Goal: Task Accomplishment & Management: Complete application form

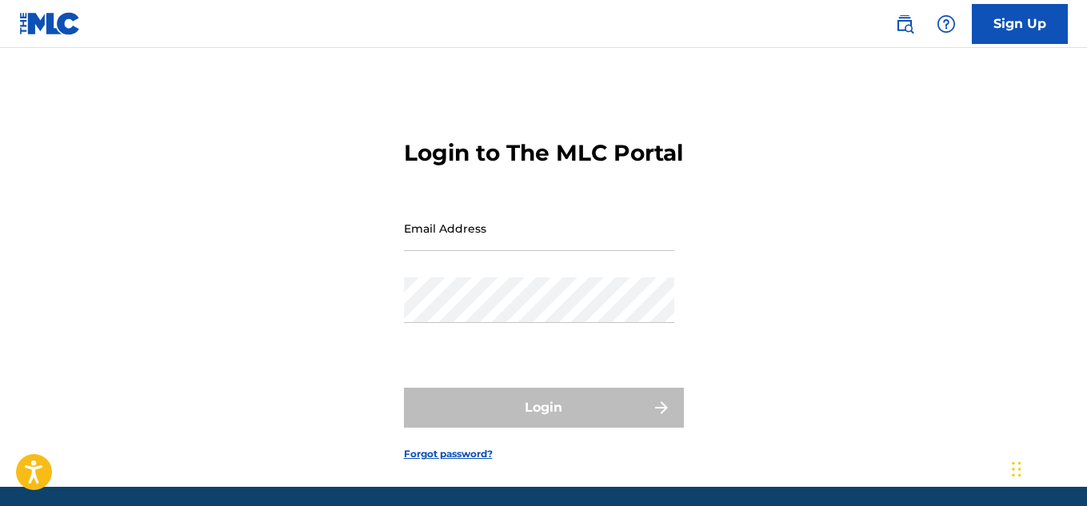
click at [446, 251] on input "Email Address" at bounding box center [539, 229] width 270 height 46
click at [1005, 24] on link "Sign Up" at bounding box center [1020, 24] width 96 height 40
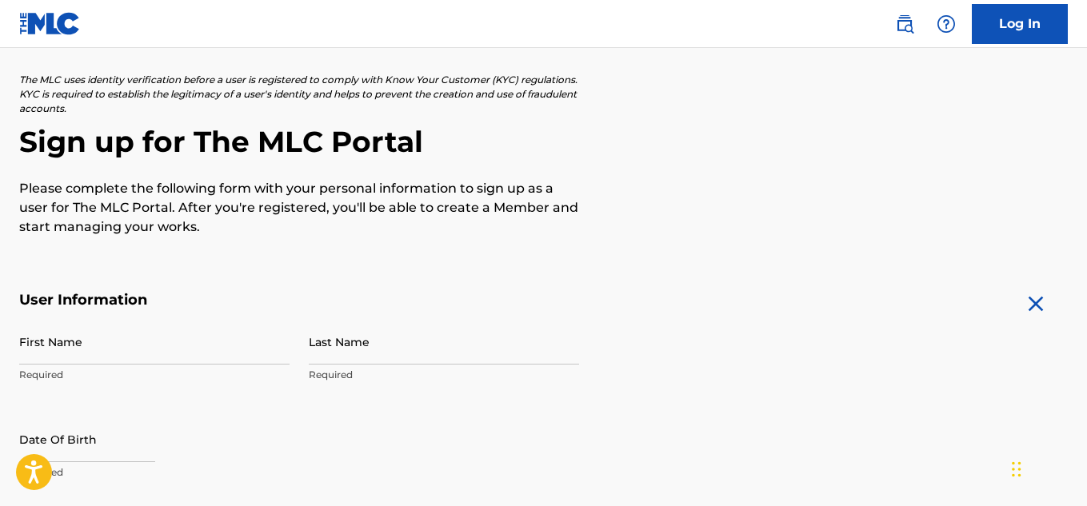
scroll to position [91, 0]
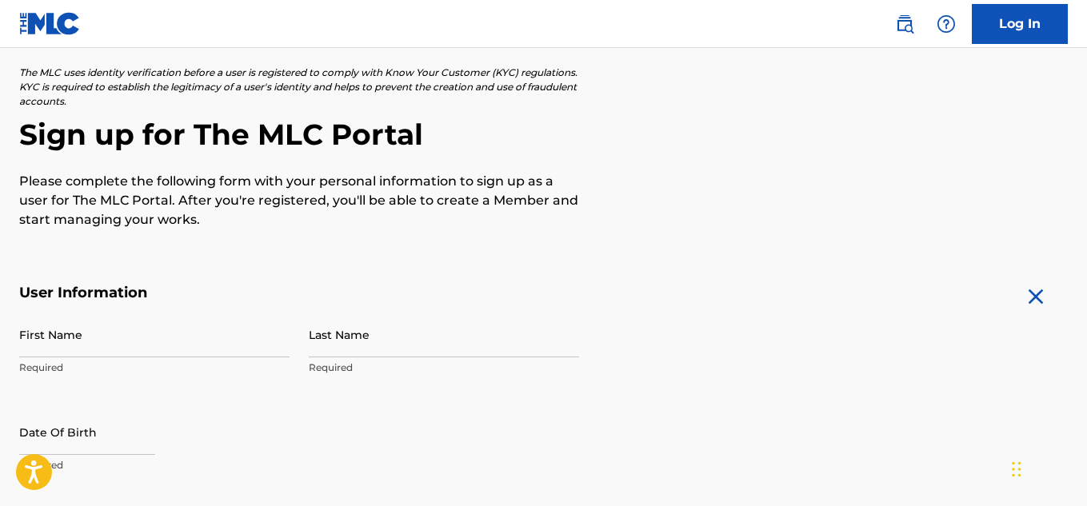
click at [158, 346] on input "First Name" at bounding box center [154, 335] width 270 height 46
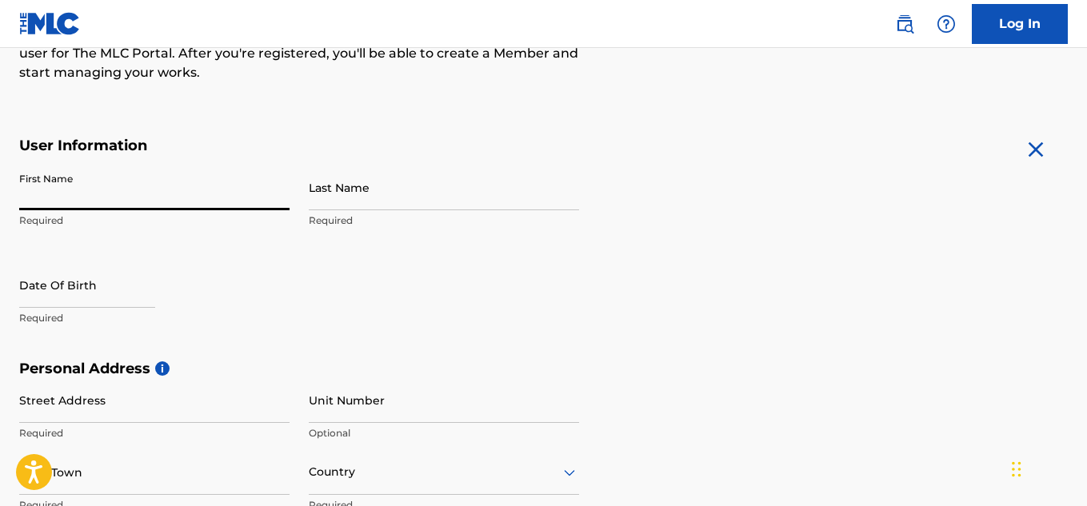
scroll to position [242, 0]
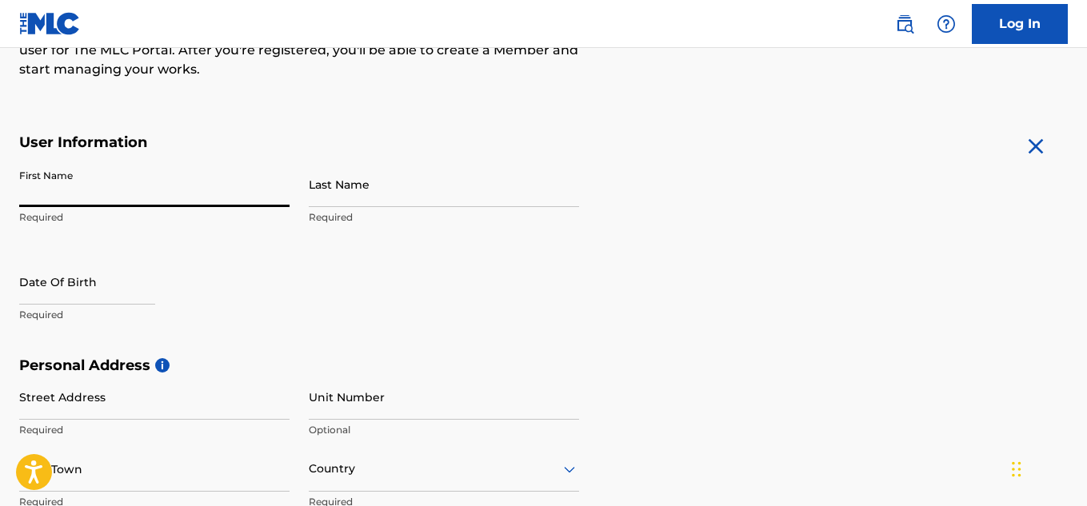
click at [98, 186] on input "First Name" at bounding box center [154, 185] width 270 height 46
type input "[PERSON_NAME]"
type input "[STREET_ADDRESS][PERSON_NAME]"
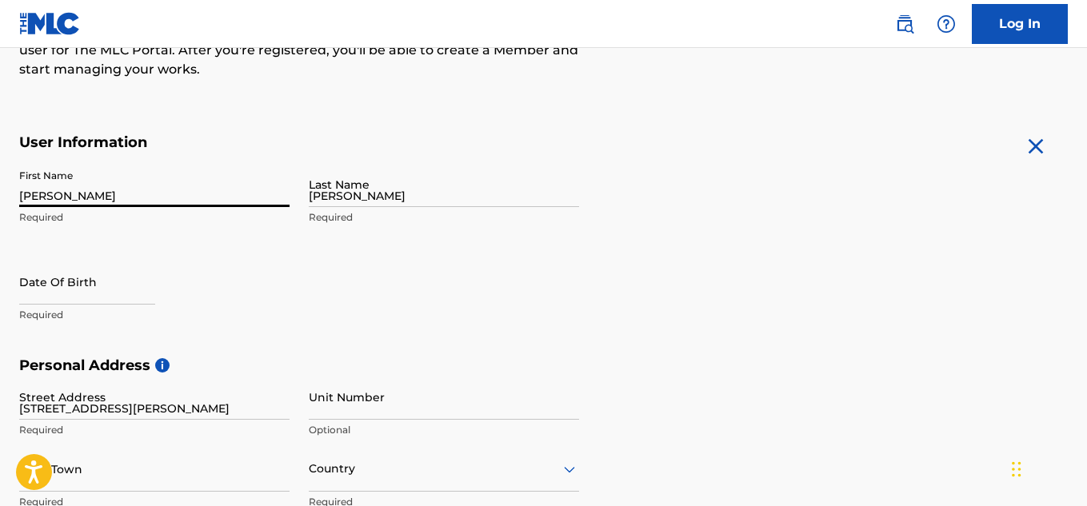
type input "[GEOGRAPHIC_DATA]"
type input "CO"
type input "80021"
type input "605"
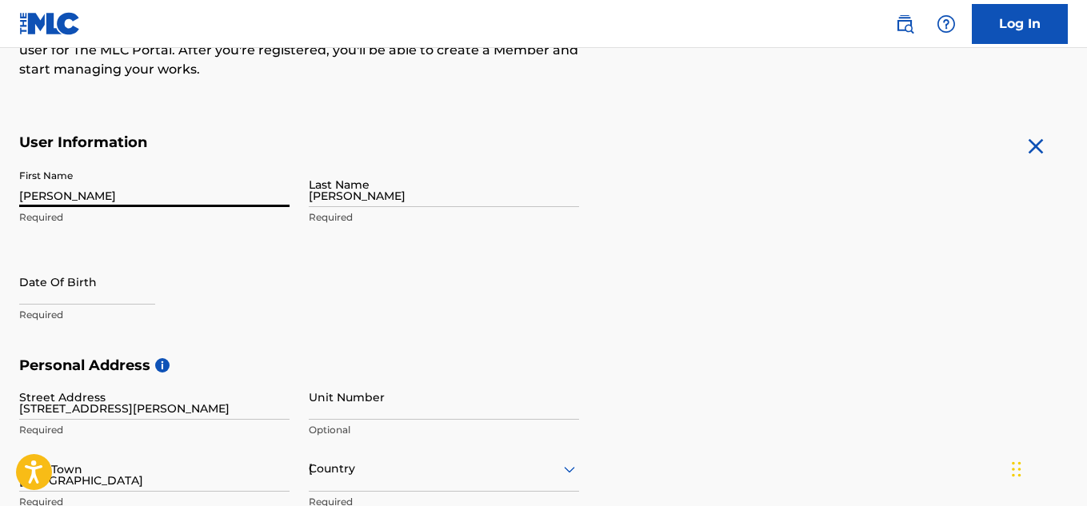
type input "6517444"
type input "[PERSON_NAME][EMAIL_ADDRESS][PERSON_NAME][DOMAIN_NAME]"
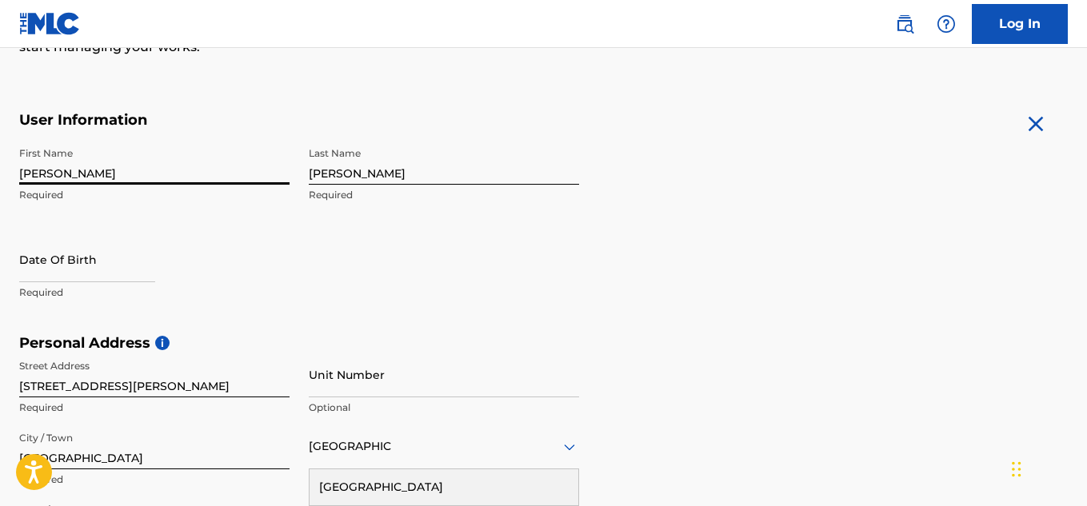
click at [96, 268] on input "text" at bounding box center [87, 260] width 136 height 46
select select "7"
select select "2025"
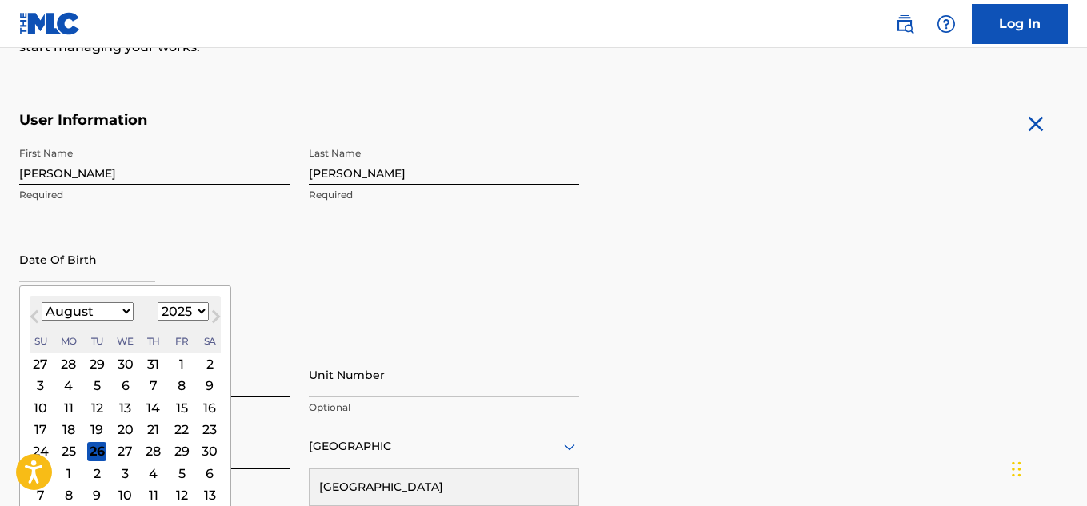
click at [95, 307] on select "January February March April May June July August September October November De…" at bounding box center [88, 311] width 92 height 18
select select "10"
click at [42, 302] on select "January February March April May June July August September October November De…" at bounding box center [88, 311] width 92 height 18
click at [178, 322] on div "[DATE] January February March April May June July August September October Nove…" at bounding box center [125, 325] width 191 height 58
click at [177, 321] on div "[DATE] January February March April May June July August September October Nove…" at bounding box center [125, 325] width 191 height 58
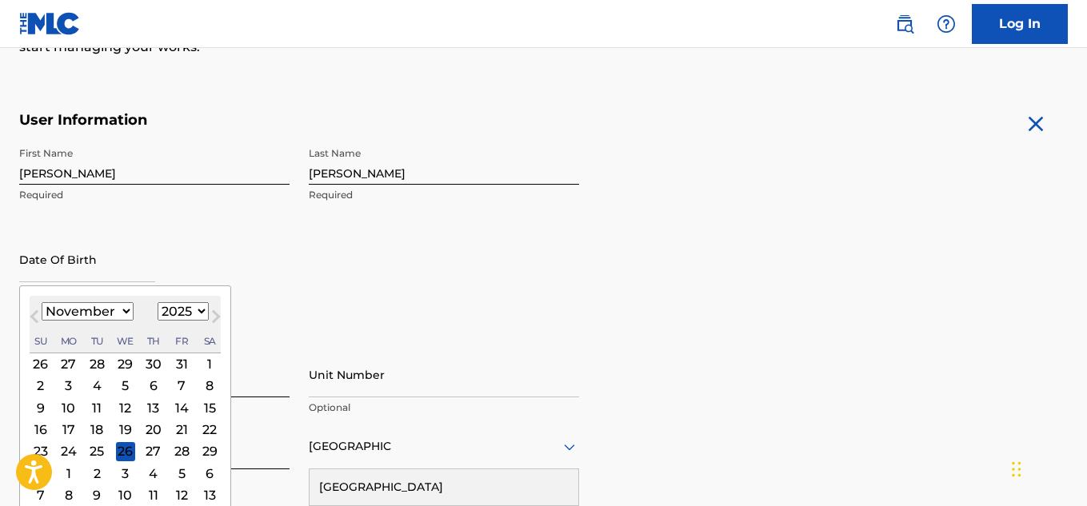
click at [166, 316] on select "1899 1900 1901 1902 1903 1904 1905 1906 1907 1908 1909 1910 1911 1912 1913 1914…" at bounding box center [183, 311] width 51 height 18
select select "1996"
click at [158, 302] on select "1899 1900 1901 1902 1903 1904 1905 1906 1907 1908 1909 1910 1911 1912 1913 1914…" at bounding box center [183, 311] width 51 height 18
click at [172, 368] on div "1" at bounding box center [181, 363] width 19 height 19
type input "[DATE]"
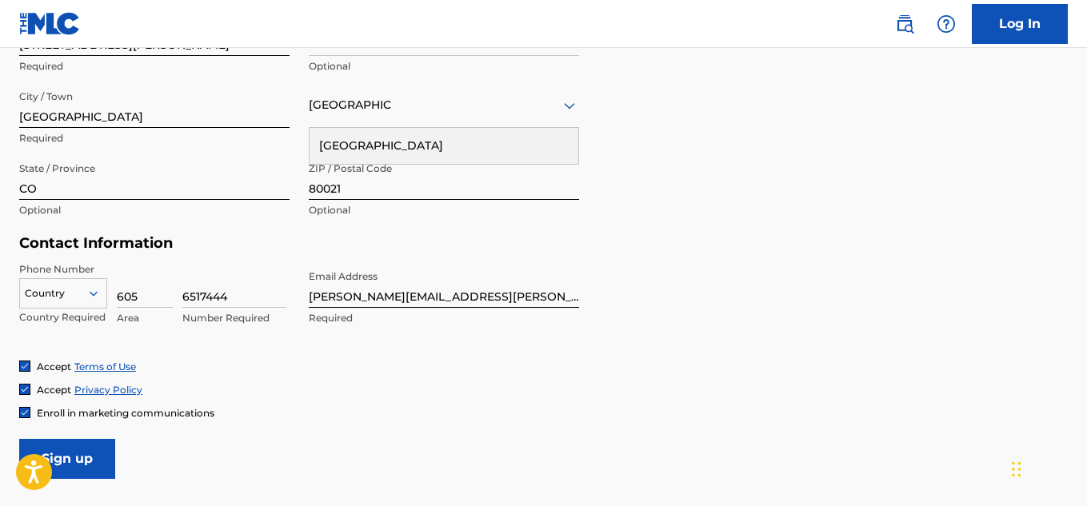
scroll to position [610, 0]
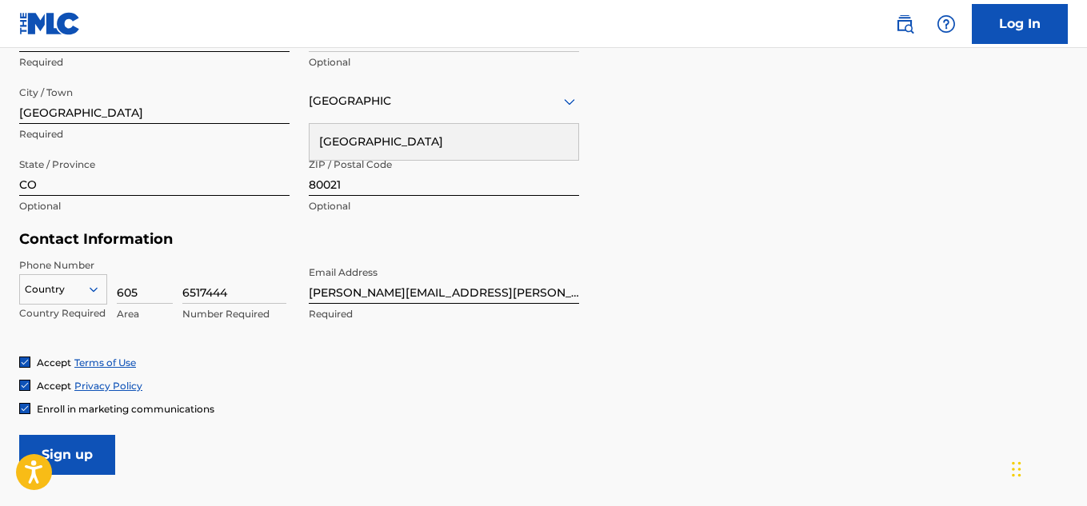
click at [386, 147] on div "[GEOGRAPHIC_DATA]" at bounding box center [444, 142] width 269 height 36
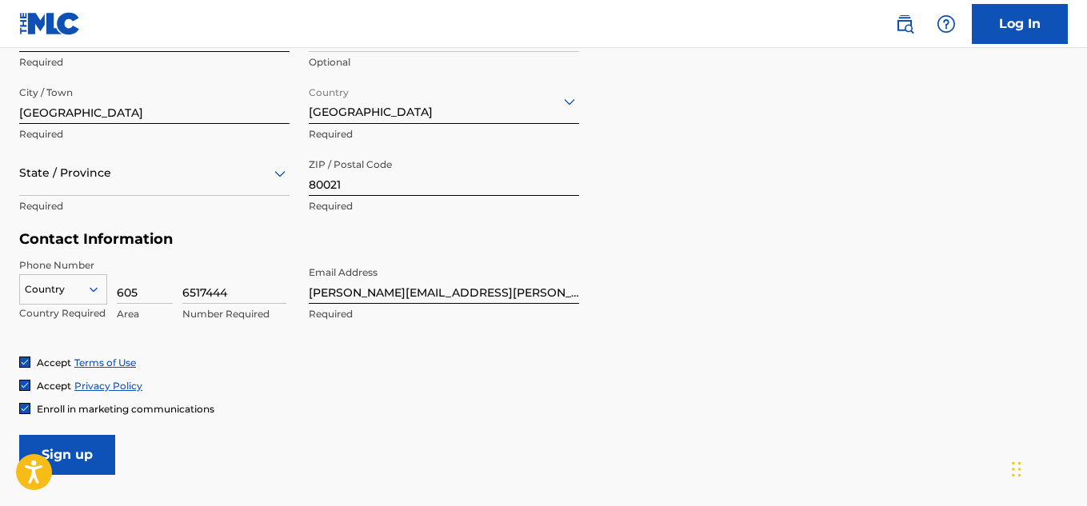
click at [94, 194] on div "State / Province" at bounding box center [154, 173] width 270 height 46
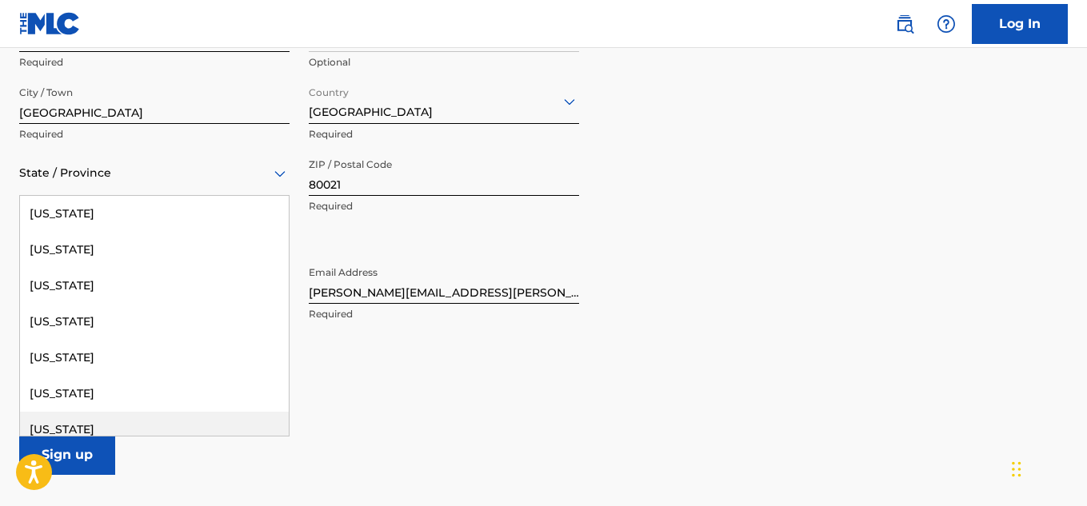
click at [106, 432] on div "[US_STATE]" at bounding box center [154, 430] width 269 height 36
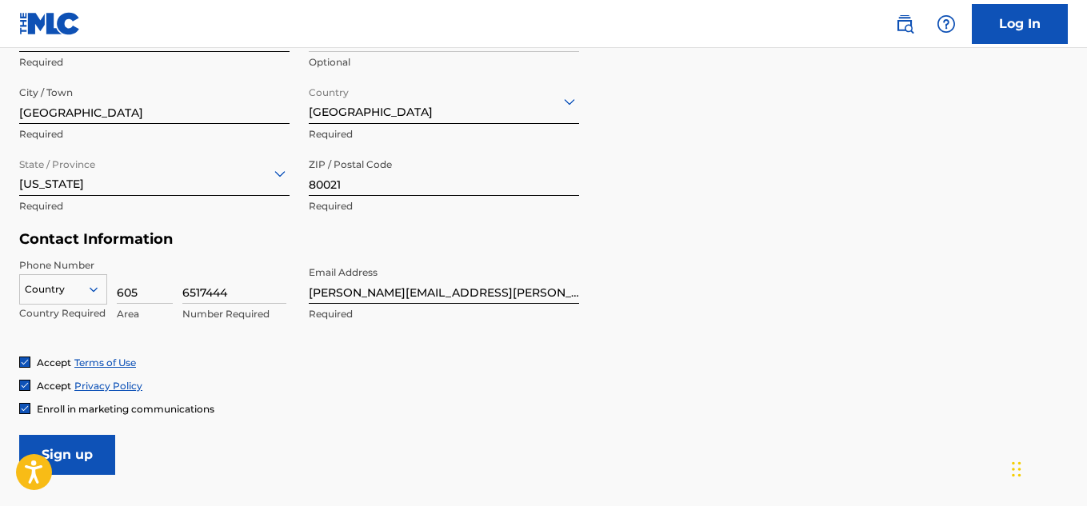
click at [97, 297] on div "Country" at bounding box center [63, 286] width 88 height 24
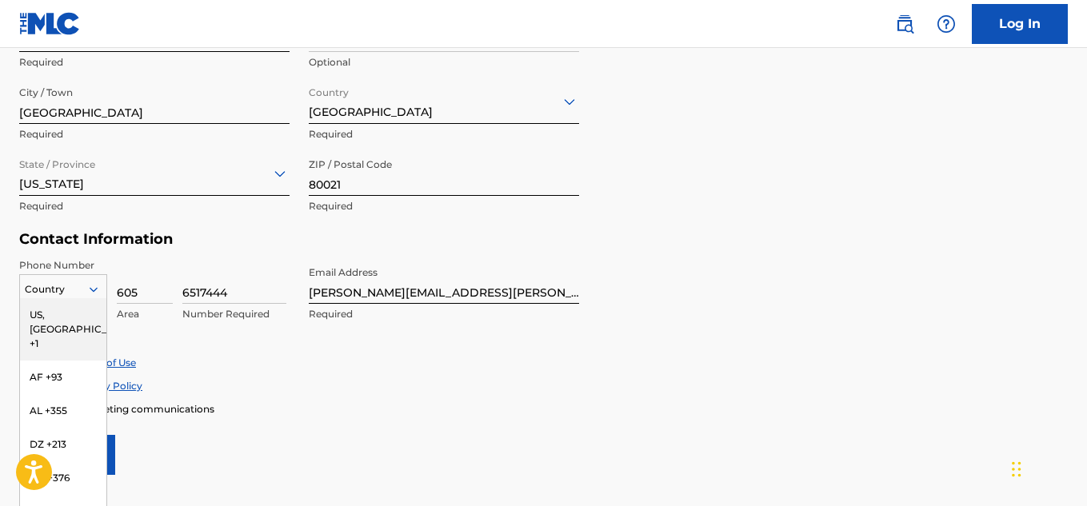
scroll to position [642, 0]
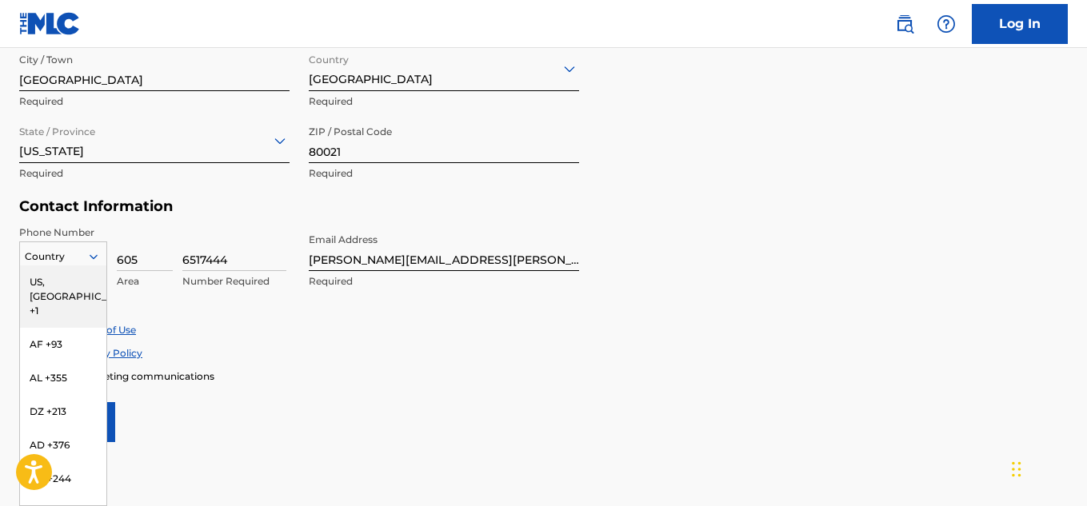
click at [76, 288] on div "US, [GEOGRAPHIC_DATA] +1" at bounding box center [63, 297] width 86 height 62
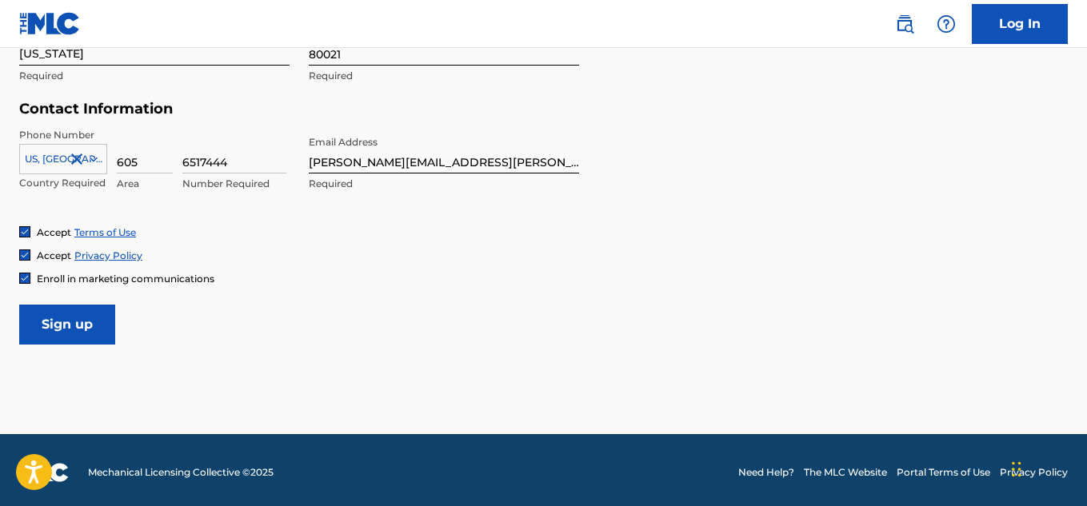
scroll to position [745, 0]
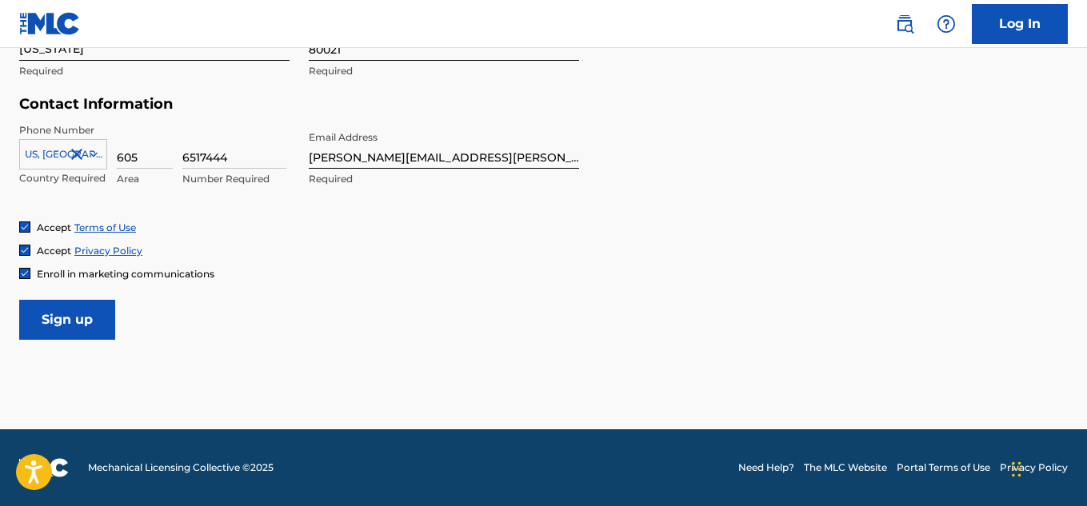
click at [472, 162] on input "[PERSON_NAME][EMAIL_ADDRESS][PERSON_NAME][DOMAIN_NAME]" at bounding box center [444, 146] width 270 height 46
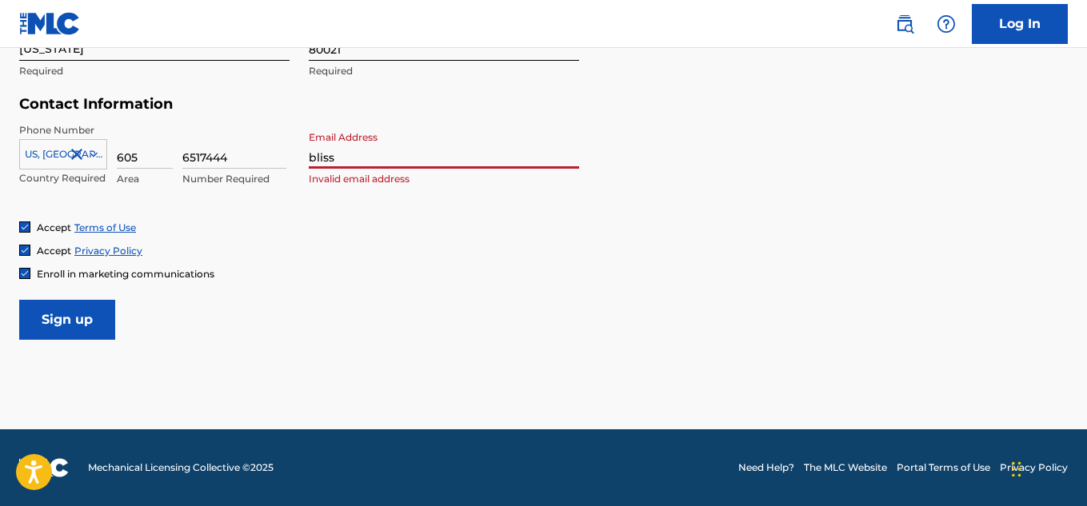
type input "[EMAIL_ADDRESS][DOMAIN_NAME]"
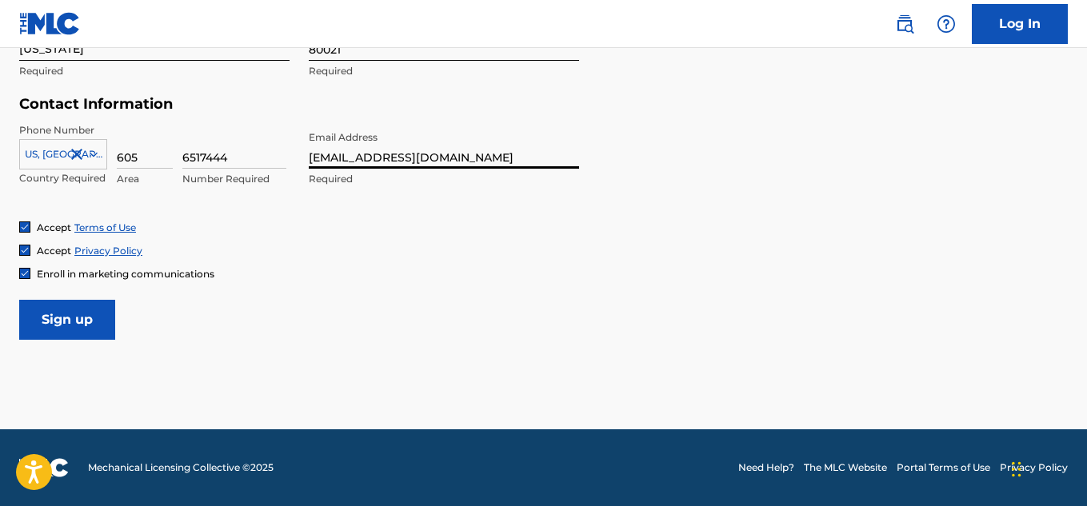
click at [78, 320] on input "Sign up" at bounding box center [67, 320] width 96 height 40
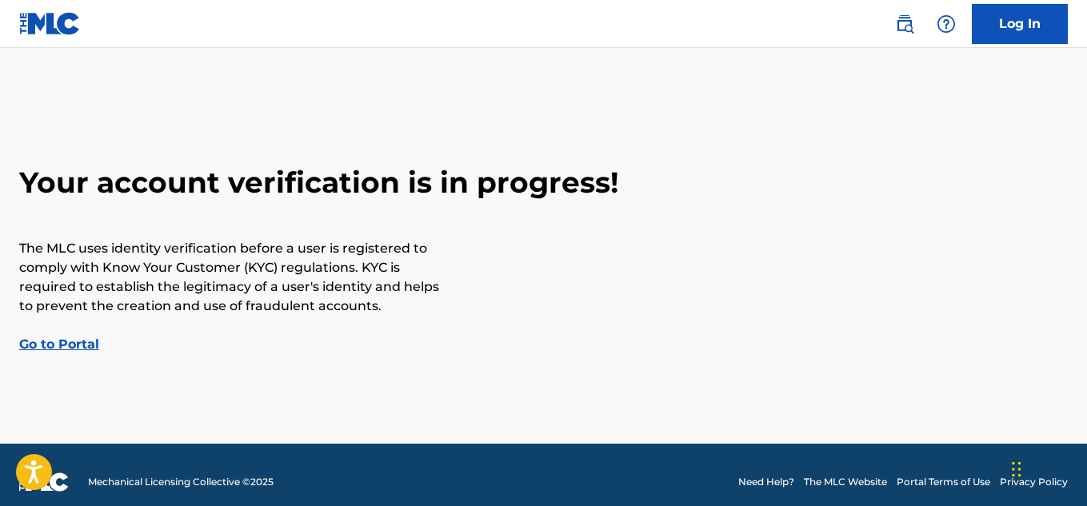
click at [56, 342] on link "Go to Portal" at bounding box center [59, 344] width 80 height 15
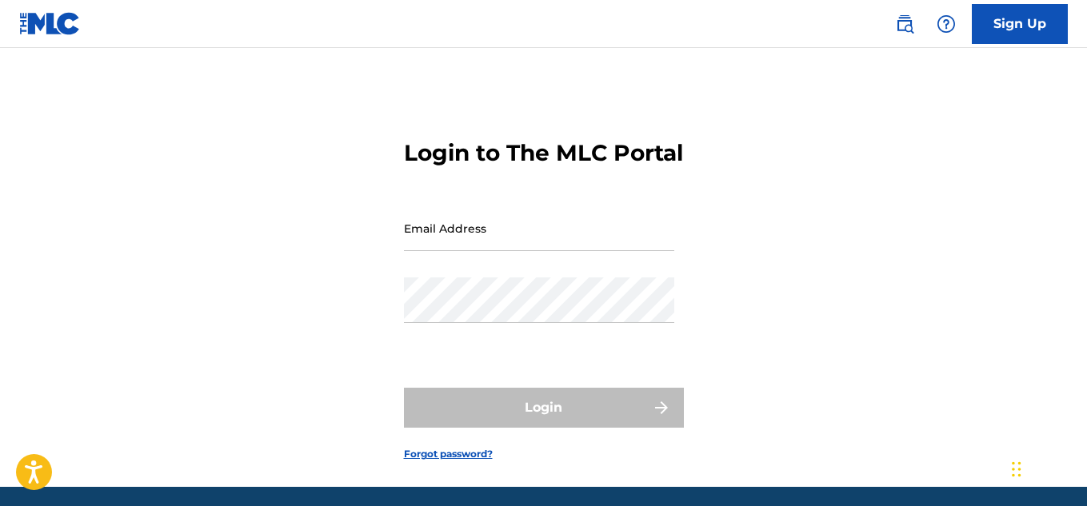
click at [59, 30] on img at bounding box center [50, 23] width 62 height 23
click at [474, 246] on input "Email Address" at bounding box center [539, 229] width 270 height 46
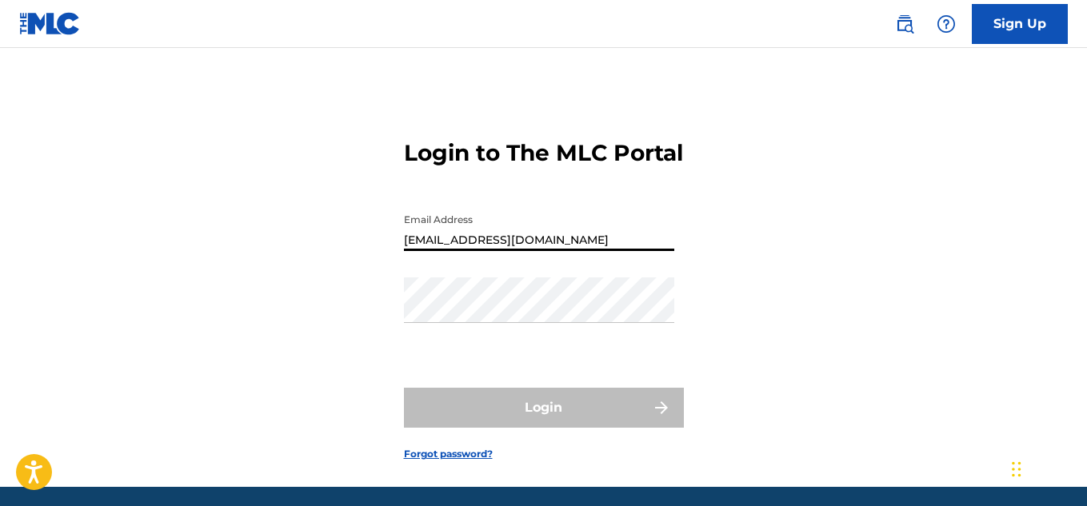
type input "[EMAIL_ADDRESS][DOMAIN_NAME]"
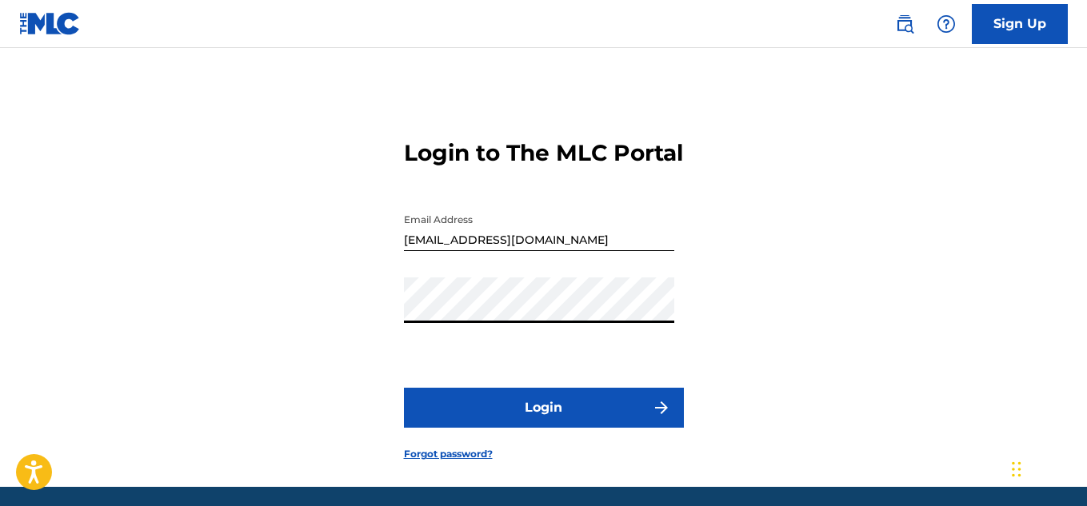
click at [404, 388] on button "Login" at bounding box center [544, 408] width 280 height 40
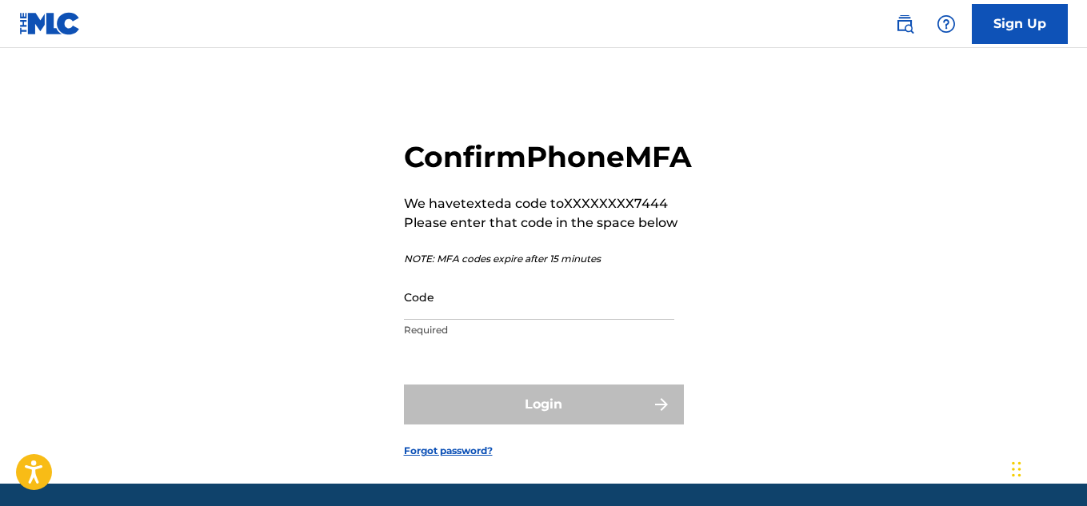
click at [494, 320] on input "Code" at bounding box center [539, 297] width 270 height 46
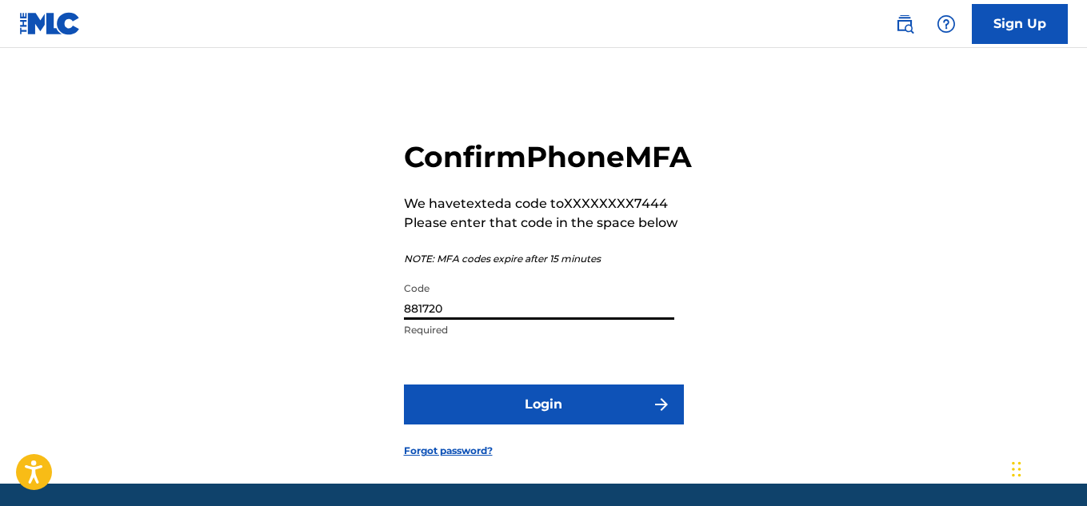
type input "881720"
click at [606, 425] on button "Login" at bounding box center [544, 405] width 280 height 40
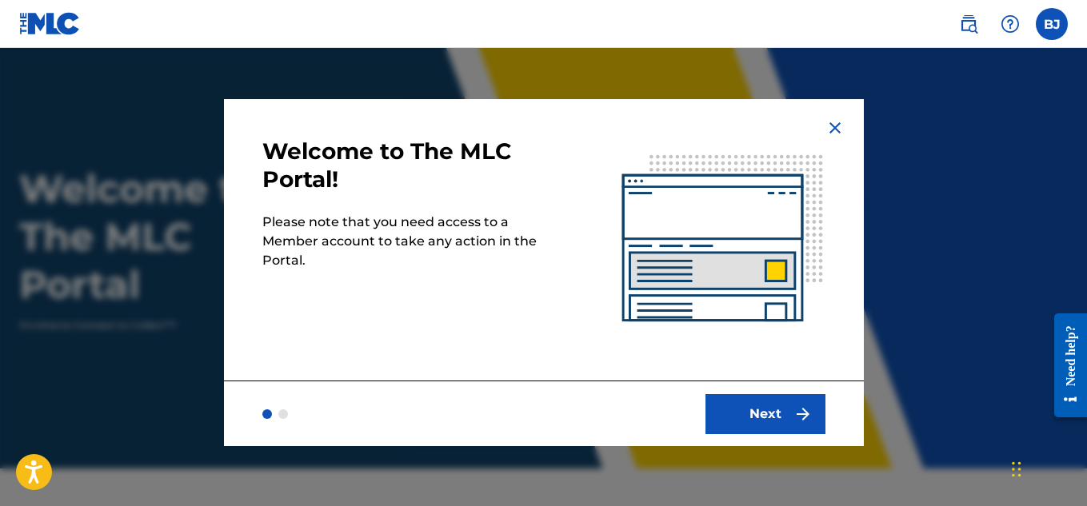
click at [744, 400] on button "Next" at bounding box center [765, 414] width 120 height 40
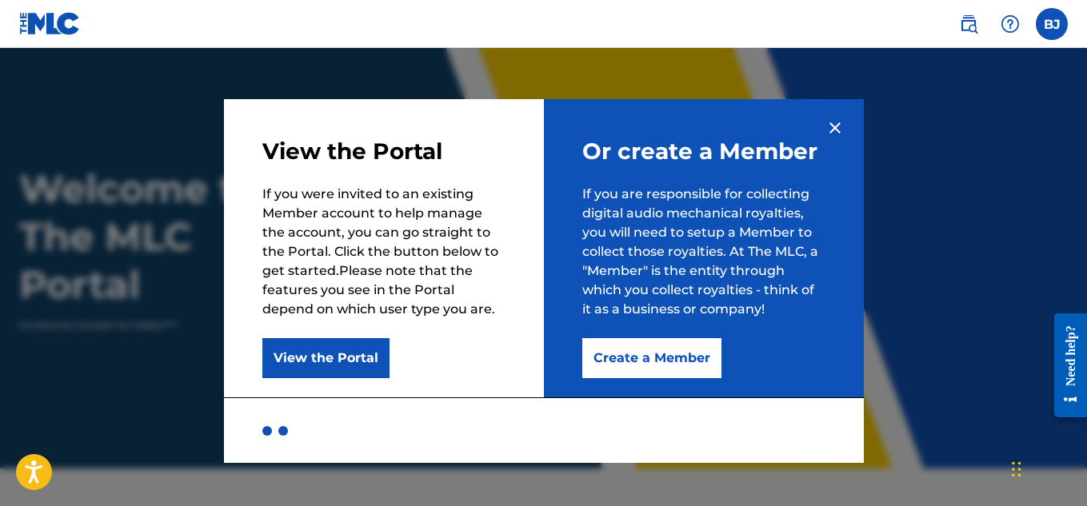
click at [658, 364] on button "Create a Member" at bounding box center [651, 358] width 139 height 40
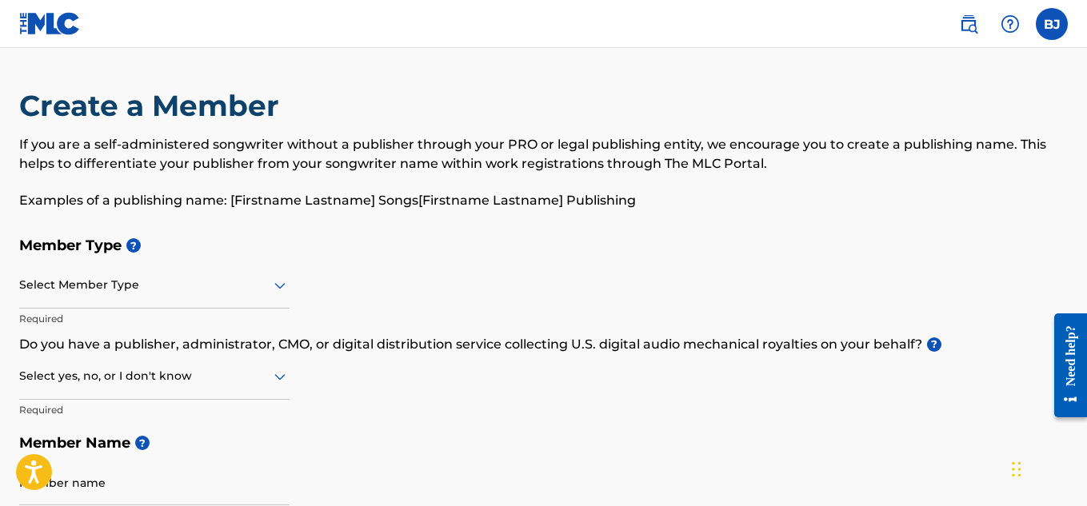
click at [22, 287] on div at bounding box center [154, 285] width 270 height 20
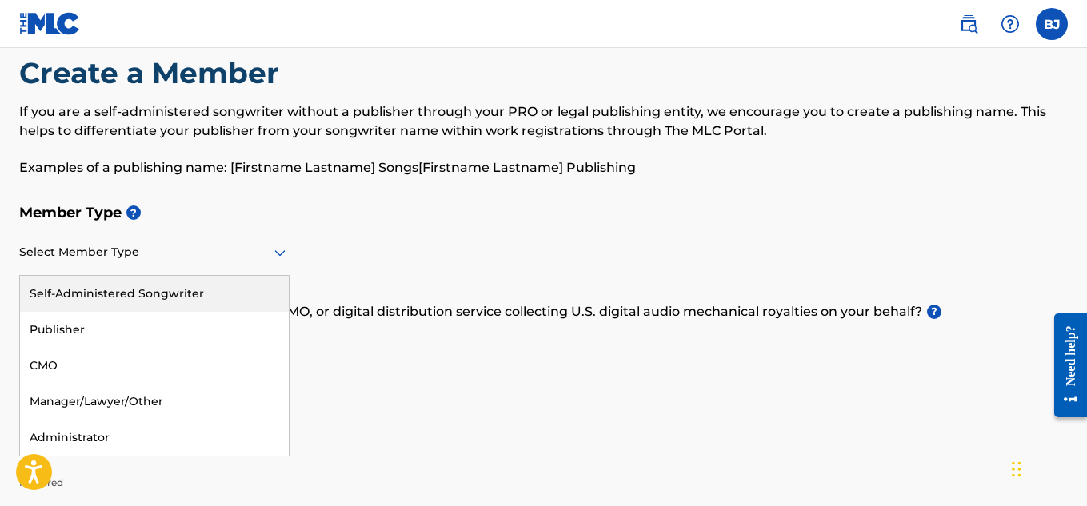
scroll to position [39, 0]
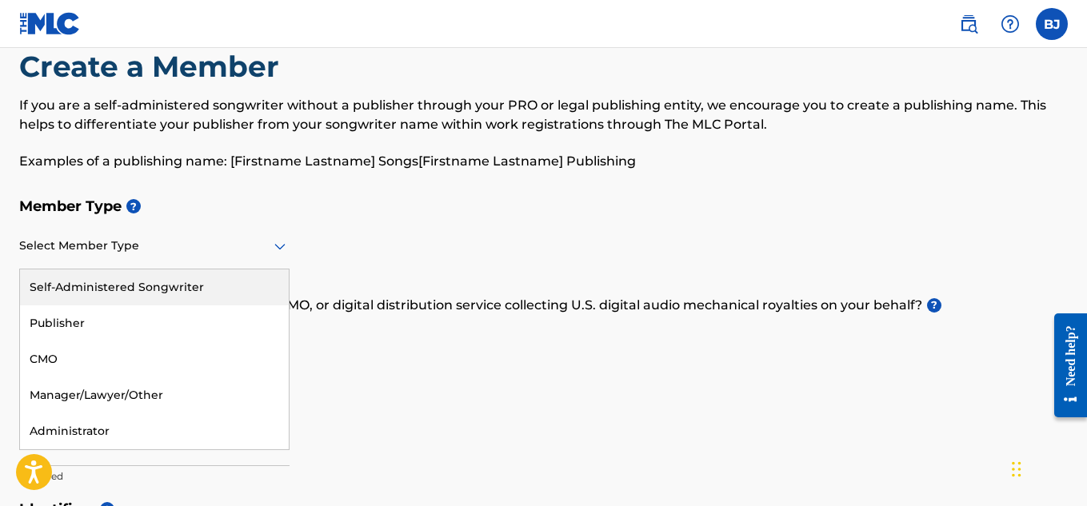
click at [96, 298] on div "Self-Administered Songwriter" at bounding box center [154, 288] width 269 height 36
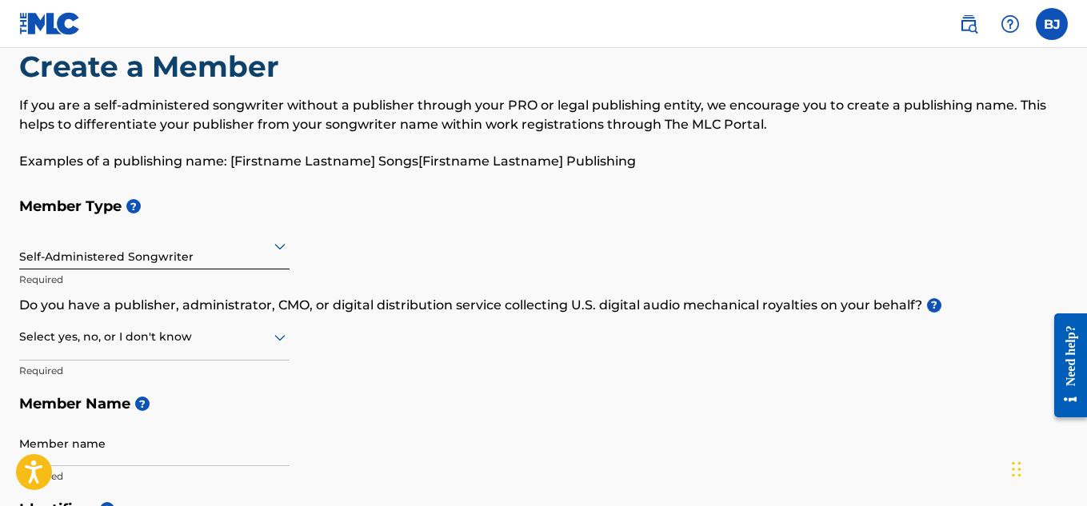
click at [182, 338] on div at bounding box center [154, 337] width 270 height 20
click at [109, 381] on div "Yes" at bounding box center [154, 379] width 269 height 36
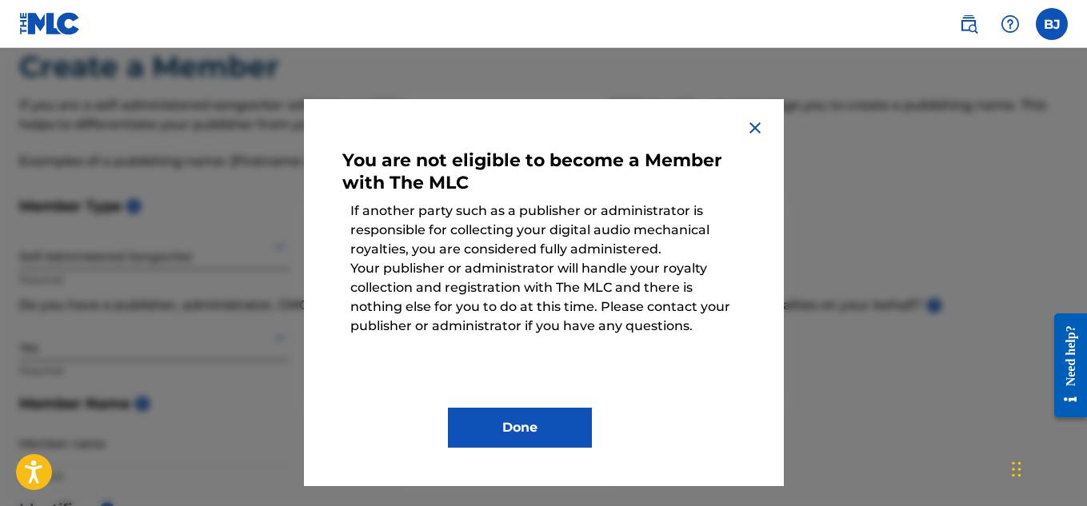
click at [495, 419] on button "Done" at bounding box center [520, 428] width 144 height 40
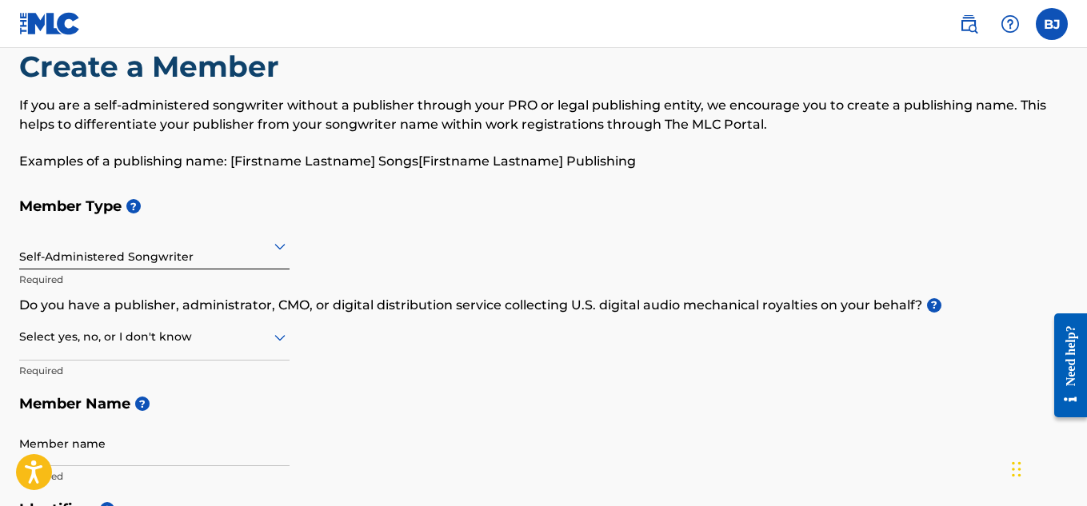
click at [71, 336] on div at bounding box center [154, 337] width 270 height 20
click at [72, 420] on div "No" at bounding box center [154, 415] width 269 height 36
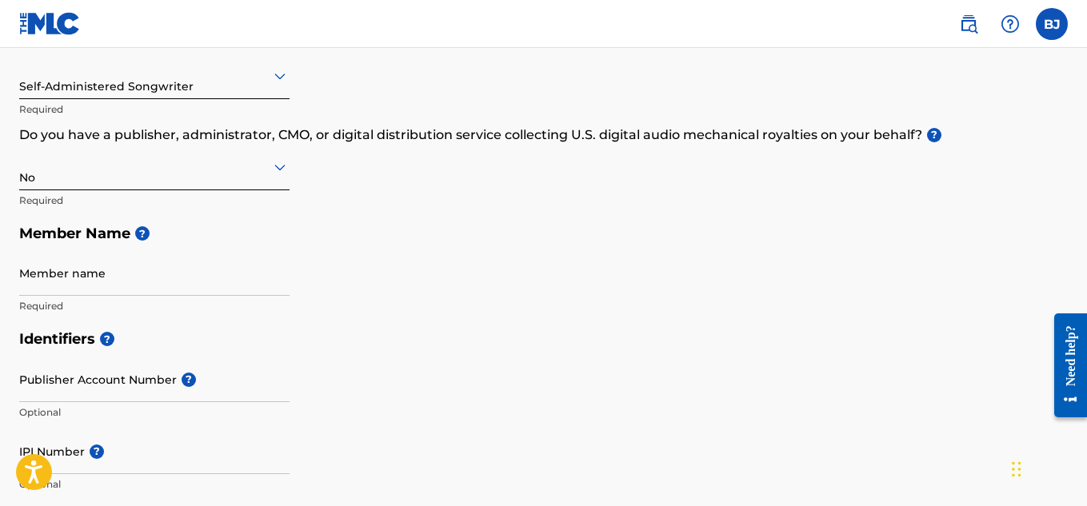
scroll to position [212, 0]
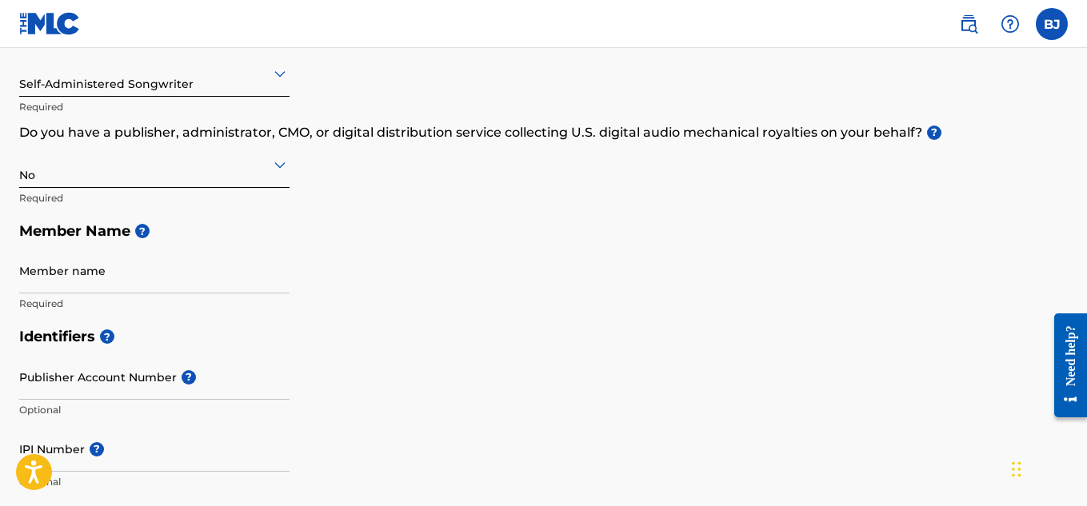
click at [102, 282] on input "Member name" at bounding box center [154, 271] width 270 height 46
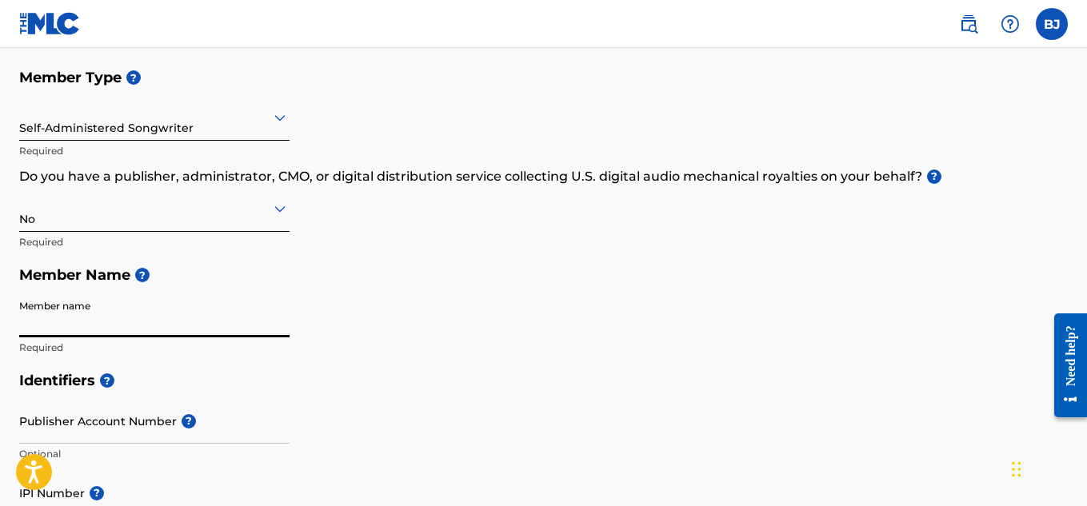
scroll to position [166, 0]
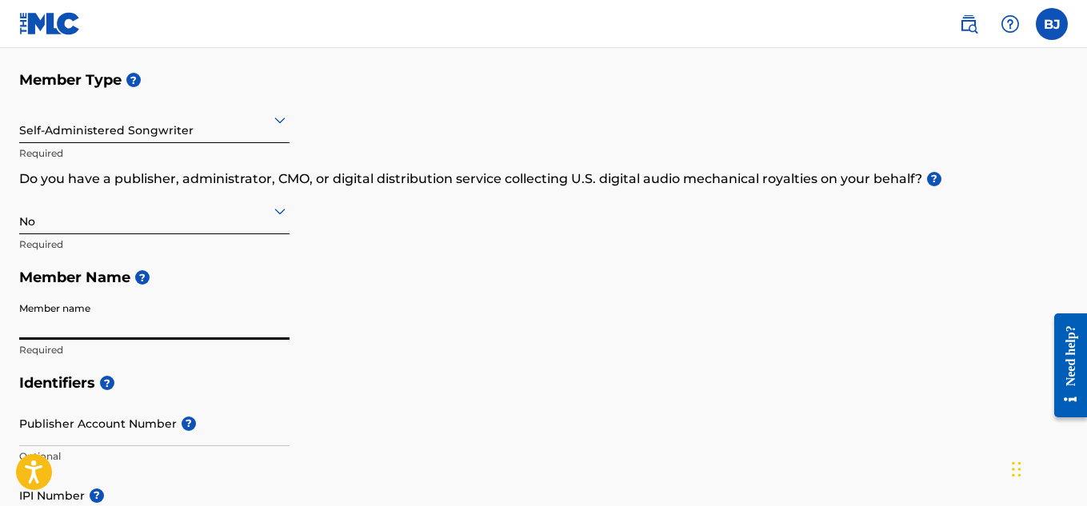
click at [146, 330] on input "Member name" at bounding box center [154, 317] width 270 height 46
type input "B"
click at [122, 327] on input "Bliss Wilder" at bounding box center [154, 317] width 270 height 46
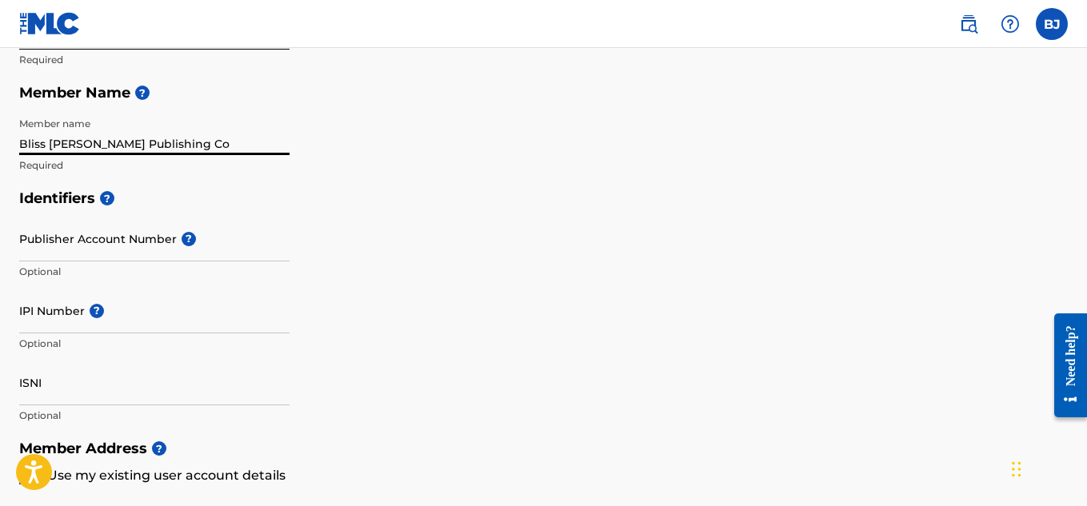
scroll to position [352, 0]
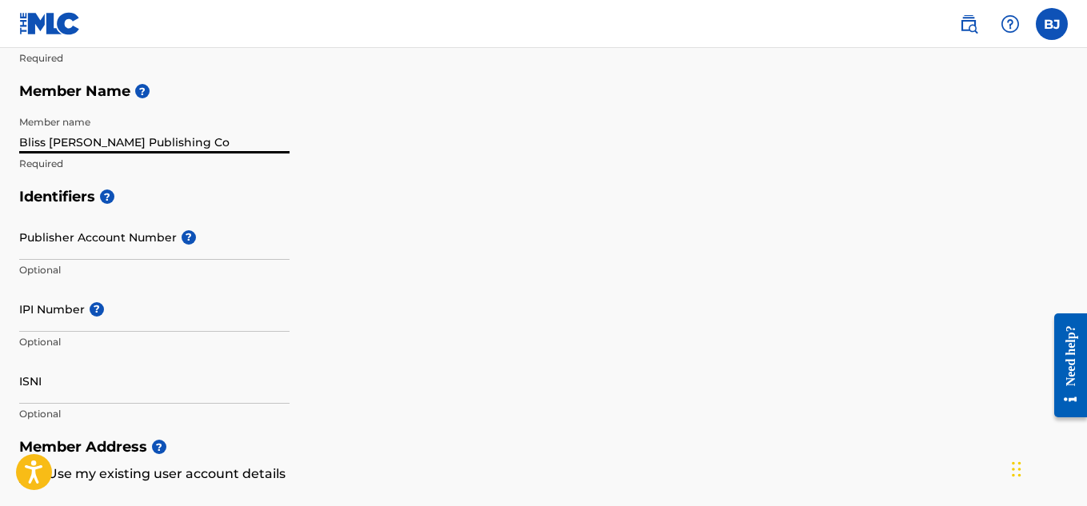
type input "Bliss Wilder Publishing Co"
click at [118, 244] on input "Publisher Account Number ?" at bounding box center [154, 237] width 270 height 46
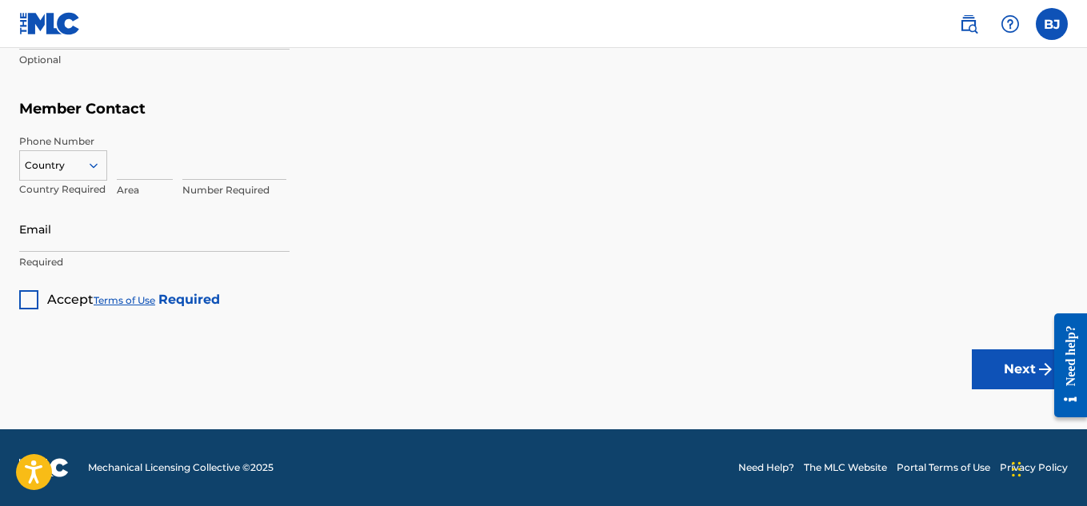
scroll to position [0, 0]
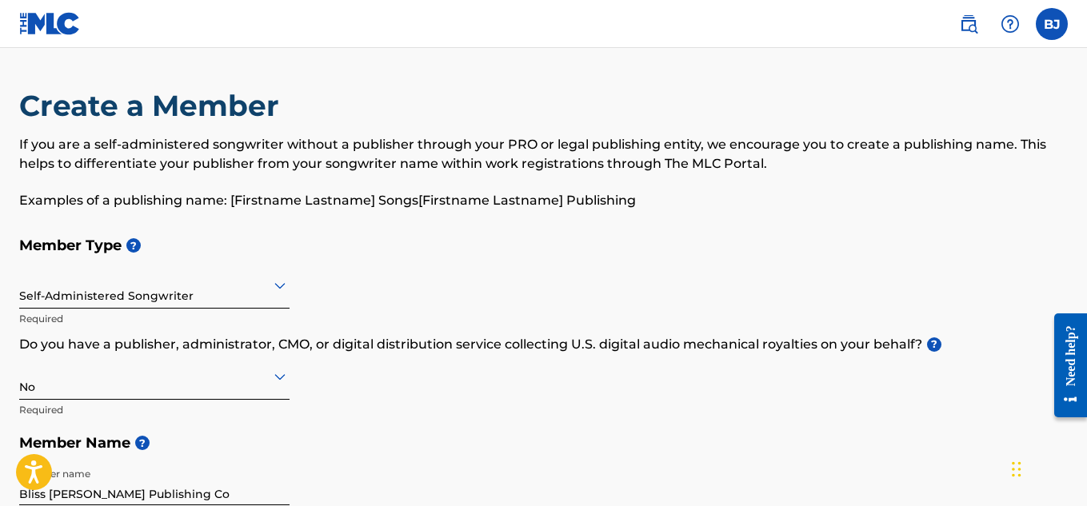
click at [1057, 32] on label at bounding box center [1052, 24] width 32 height 32
click at [1052, 24] on input "BJ Breta Jensen blisswilderco@gmail.com Notification Preferences Profile Log out" at bounding box center [1052, 24] width 0 height 0
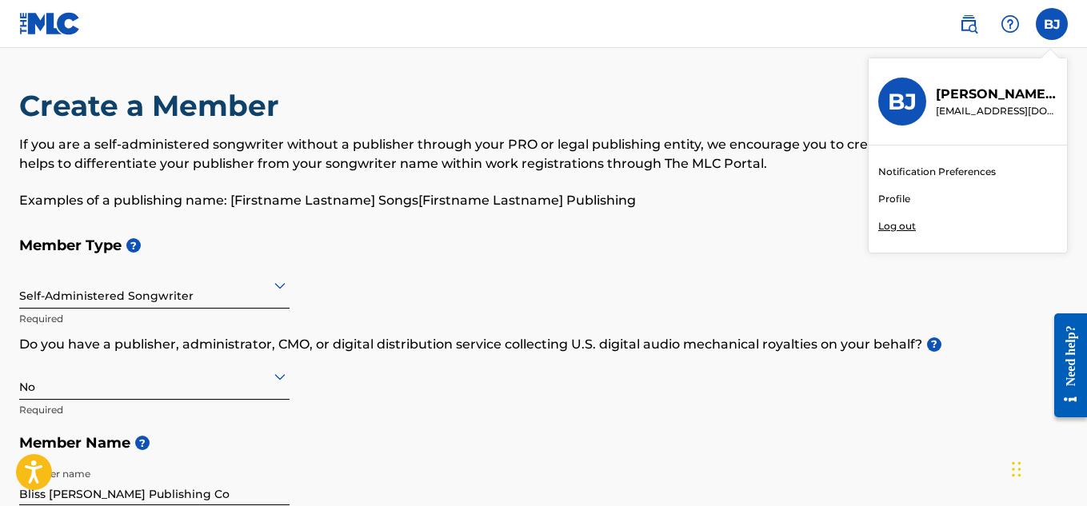
click at [1057, 32] on div "BJ BJ Breta Jensen blisswilderco@gmail.com Notification Preferences Profile Log…" at bounding box center [1052, 24] width 32 height 32
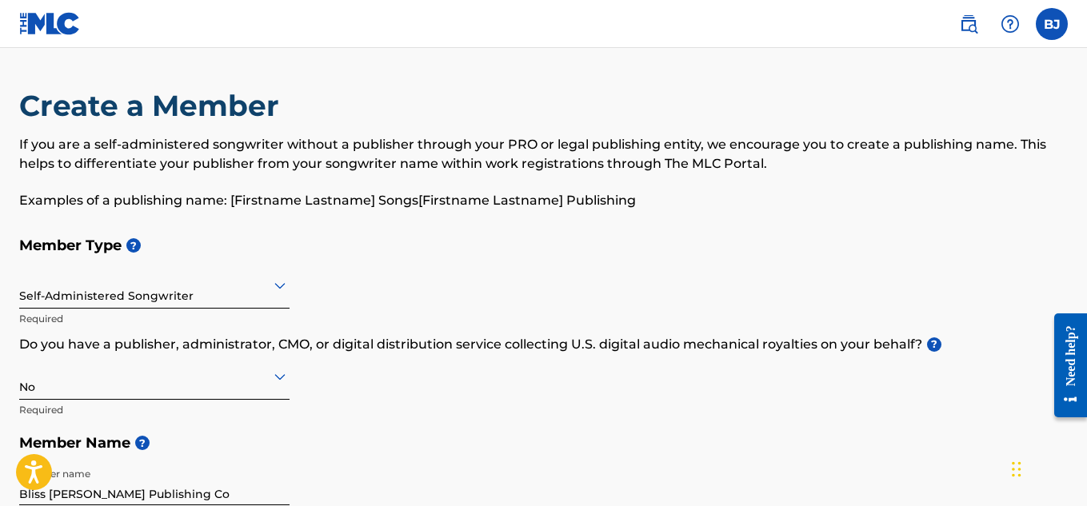
click at [1051, 34] on label at bounding box center [1052, 24] width 32 height 32
click at [1052, 24] on input "BJ Breta Jensen blisswilderco@gmail.com Notification Preferences Profile Log out" at bounding box center [1052, 24] width 0 height 0
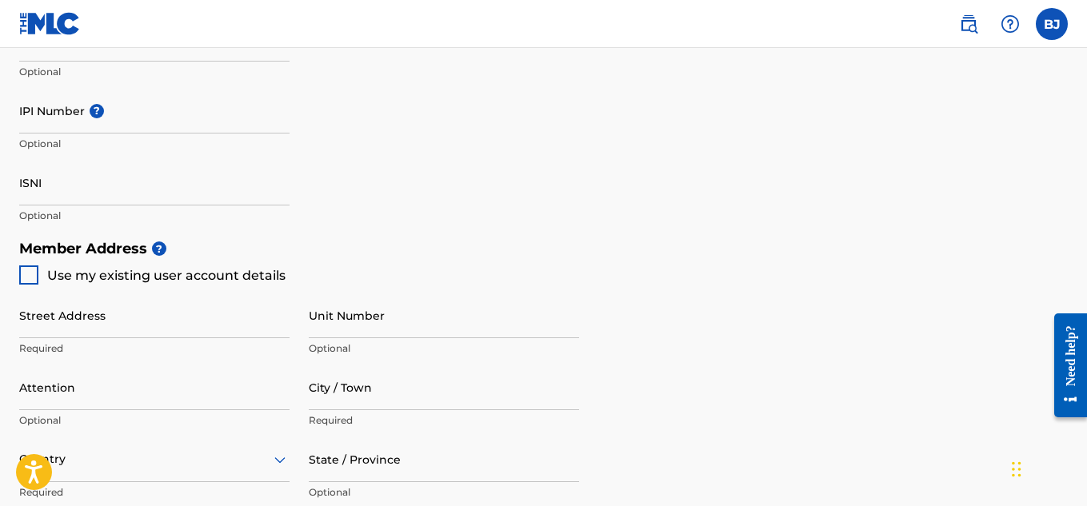
scroll to position [561, 0]
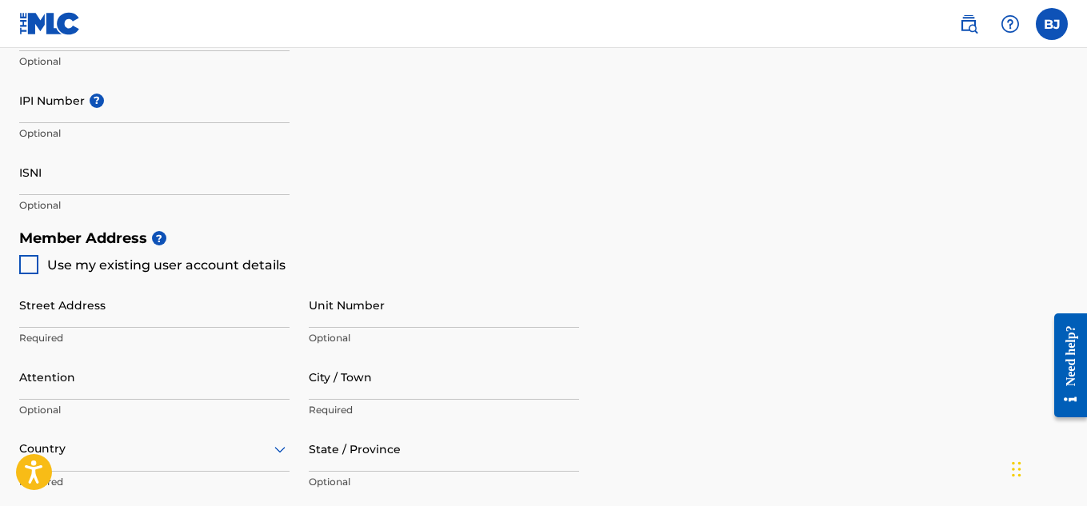
click at [113, 322] on input "Street Address" at bounding box center [154, 305] width 270 height 46
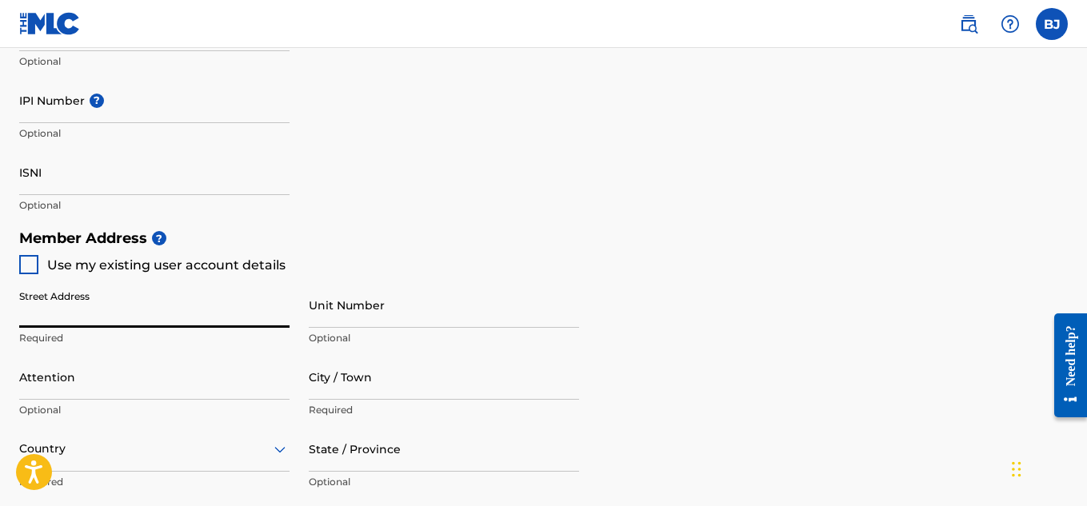
type input "[STREET_ADDRESS][PERSON_NAME]"
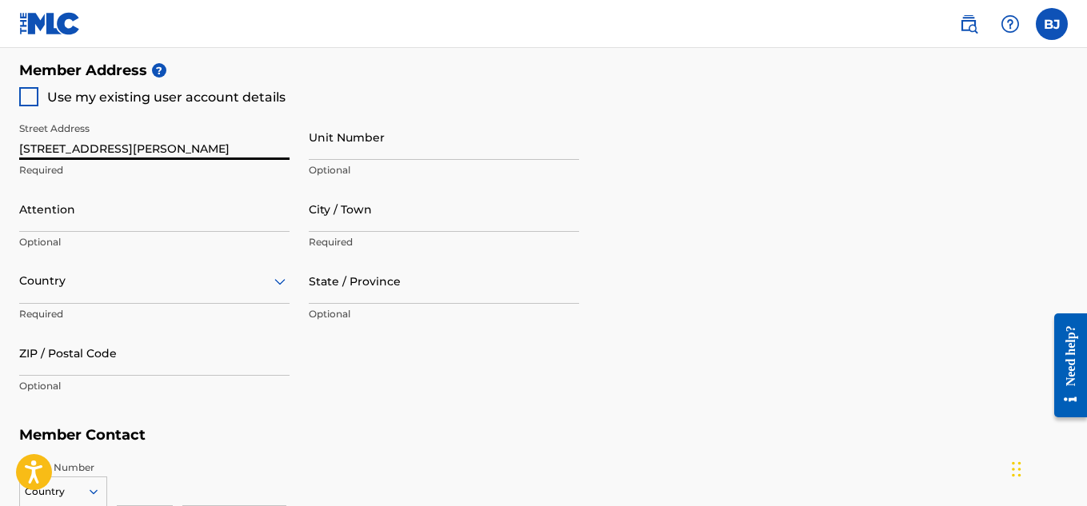
scroll to position [732, 0]
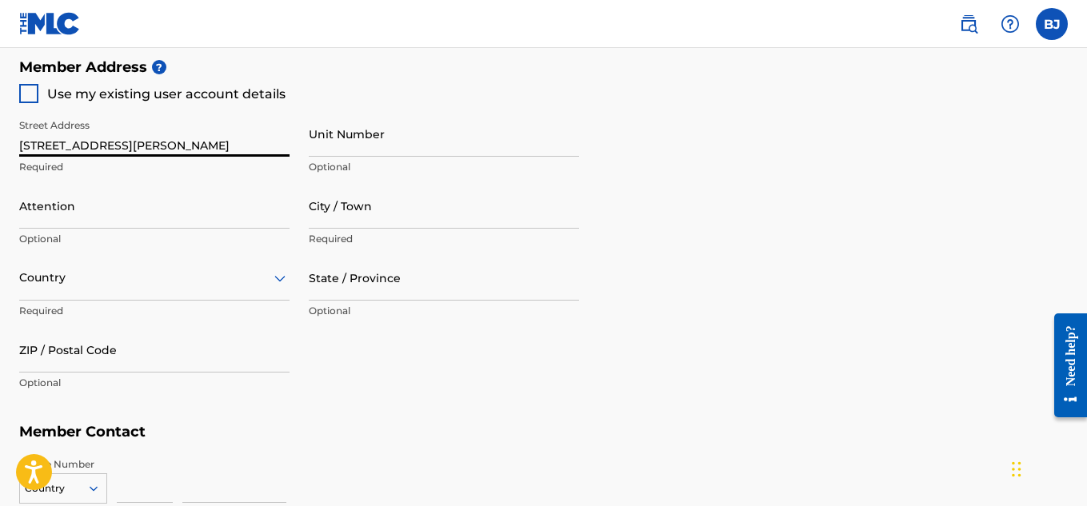
click at [77, 284] on div "Country" at bounding box center [154, 278] width 270 height 46
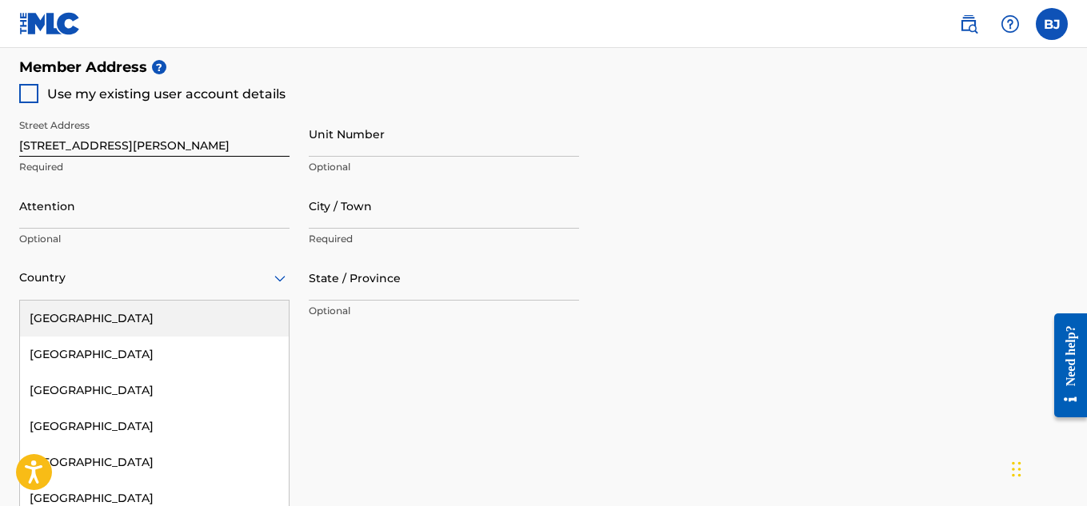
scroll to position [767, 0]
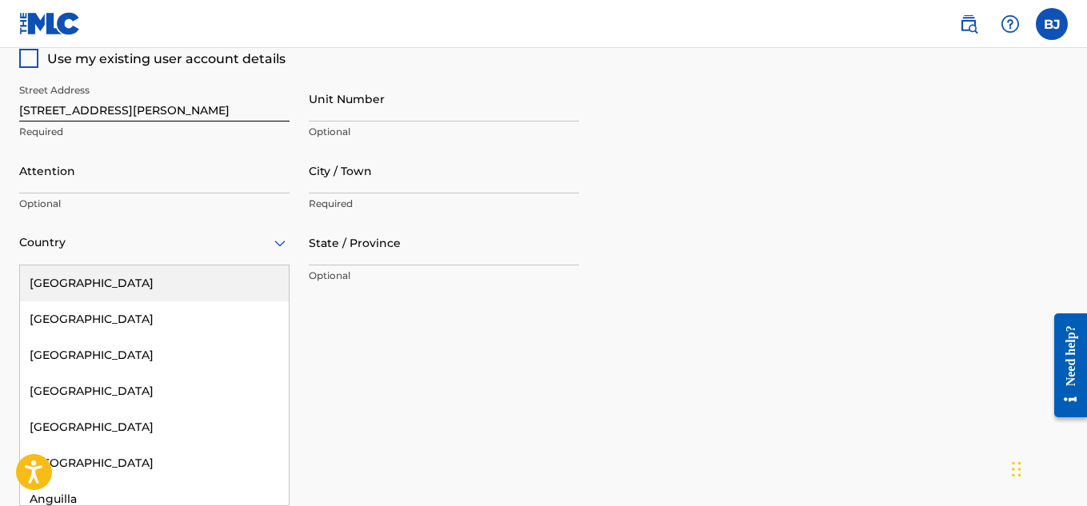
click at [89, 282] on div "[GEOGRAPHIC_DATA]" at bounding box center [154, 284] width 269 height 36
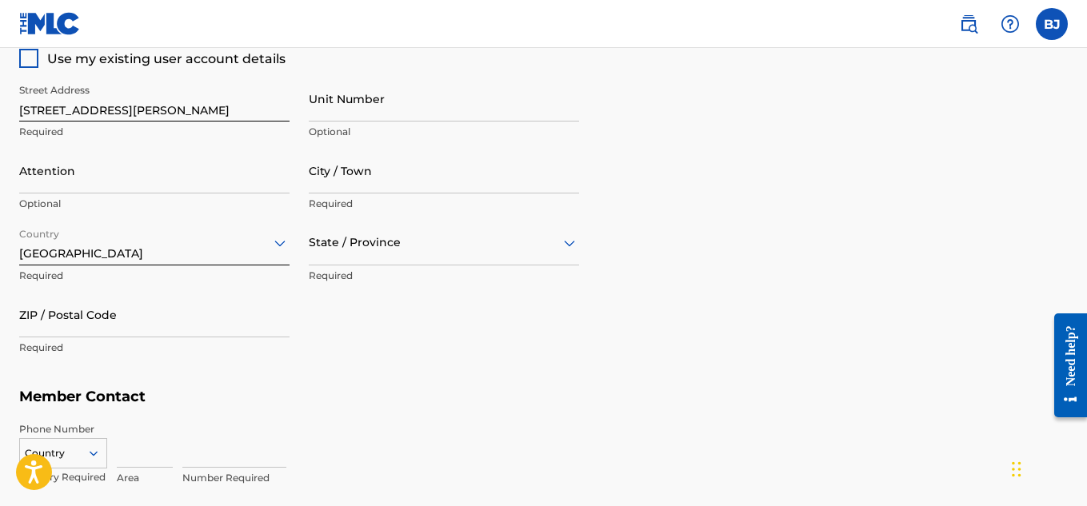
click at [394, 175] on input "City / Town" at bounding box center [444, 171] width 270 height 46
type input "[GEOGRAPHIC_DATA]"
type input "Breta Jensen"
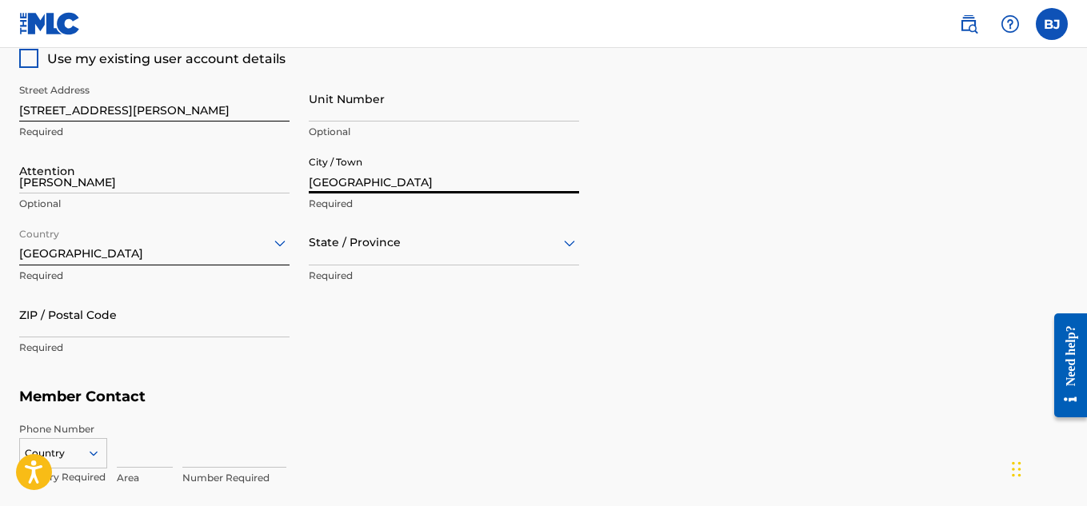
type input "[GEOGRAPHIC_DATA]"
type input "CO"
type input "80021"
type input "605"
type input "6517444"
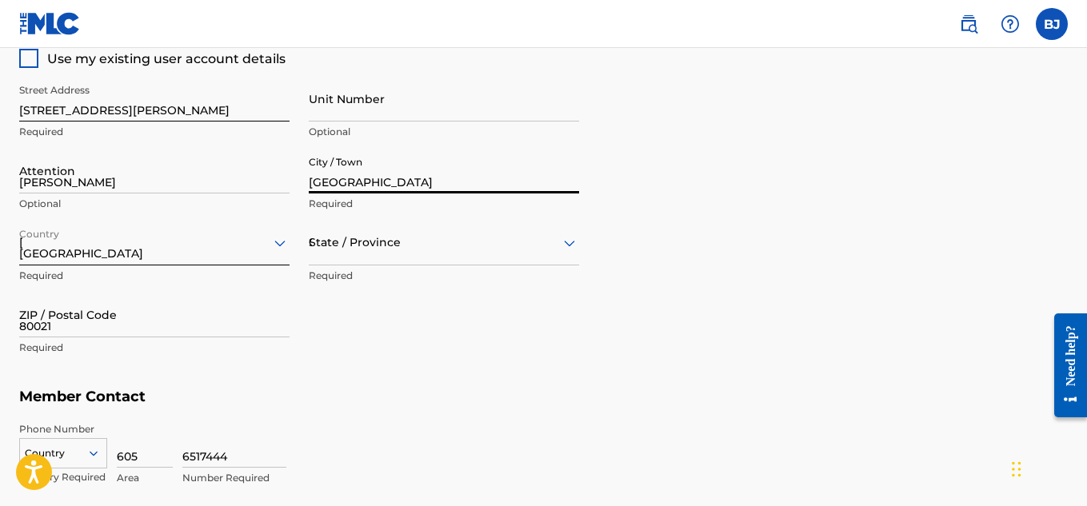
type input "[PERSON_NAME][EMAIL_ADDRESS][PERSON_NAME][DOMAIN_NAME]"
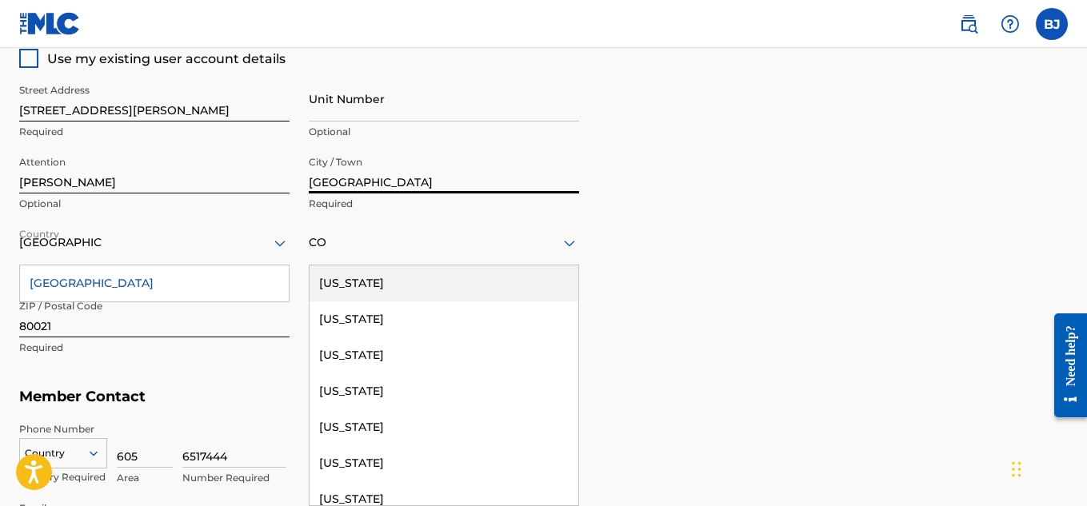
click at [103, 179] on input "Breta Jensen" at bounding box center [154, 171] width 270 height 46
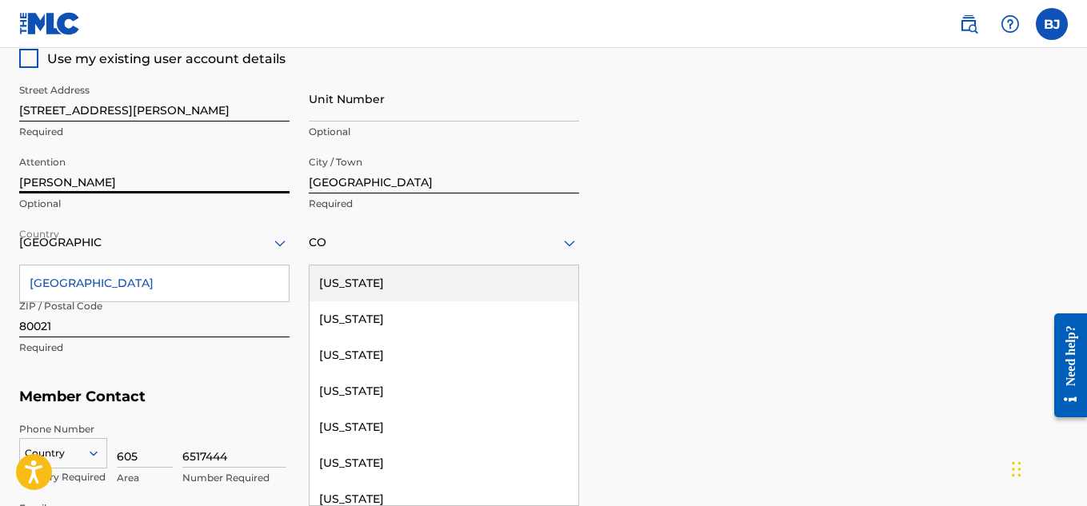
click at [103, 179] on input "Breta Jensen" at bounding box center [154, 171] width 270 height 46
type input "="
click at [682, 157] on div "Member Address ? Use my existing user account details Street Address 9100 Vance…" at bounding box center [543, 198] width 1049 height 366
click at [326, 297] on div "[US_STATE]" at bounding box center [444, 284] width 269 height 36
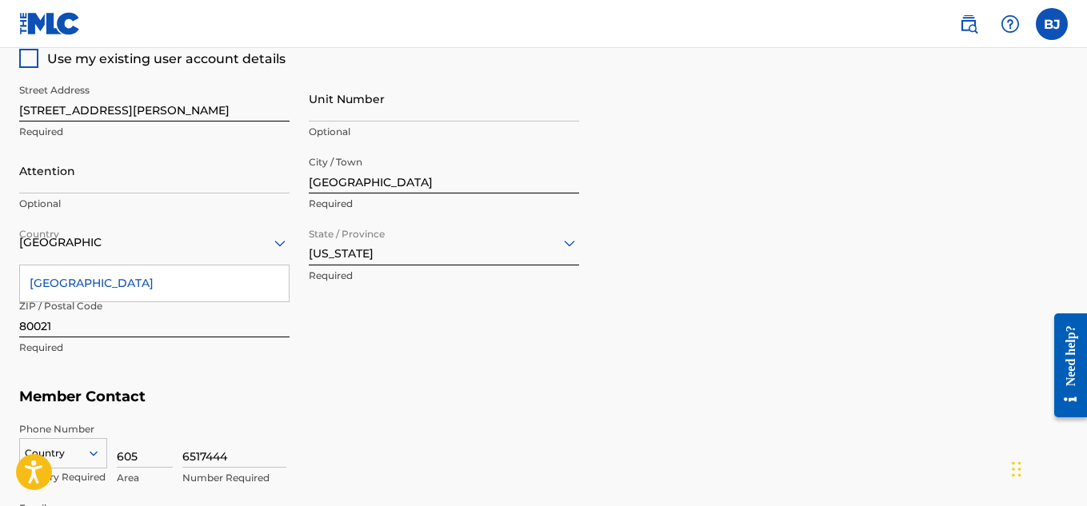
click at [290, 330] on div "Street Address 9100 Vance St Apt 132 Required Unit Number Optional Attention Op…" at bounding box center [299, 220] width 560 height 304
click at [168, 279] on div "[GEOGRAPHIC_DATA]" at bounding box center [154, 284] width 269 height 36
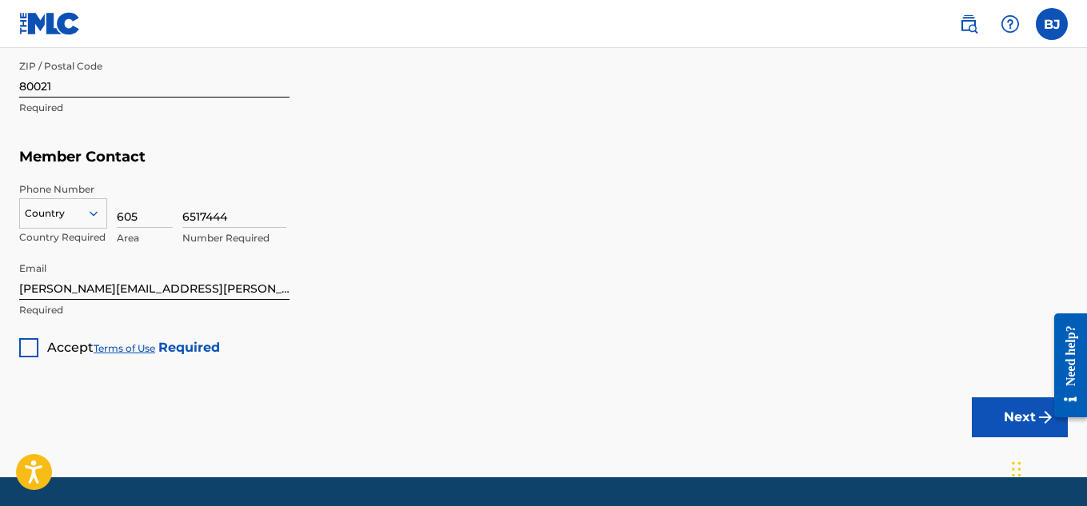
scroll to position [1008, 0]
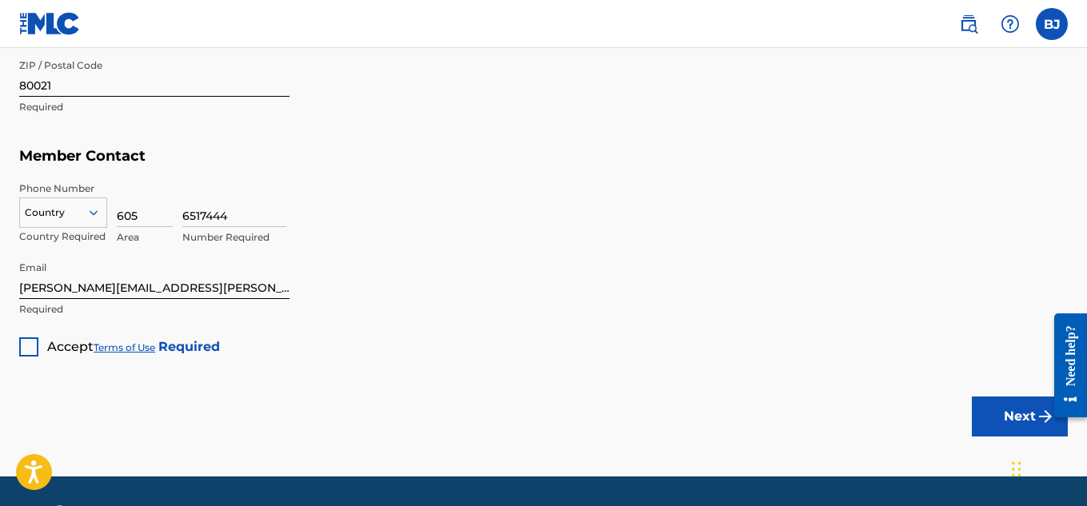
click at [83, 217] on div at bounding box center [63, 213] width 86 height 18
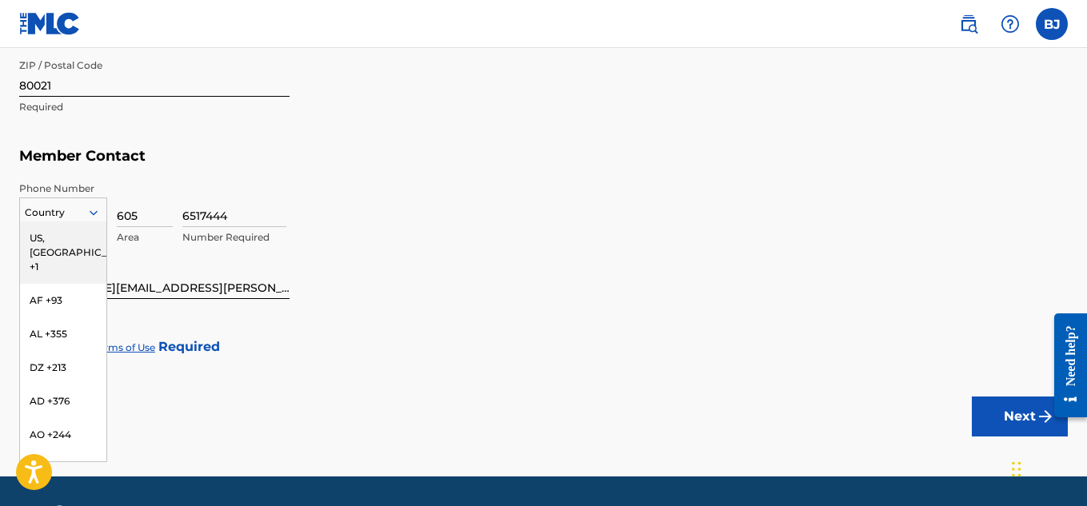
click at [75, 243] on div "US, [GEOGRAPHIC_DATA] +1" at bounding box center [63, 253] width 86 height 62
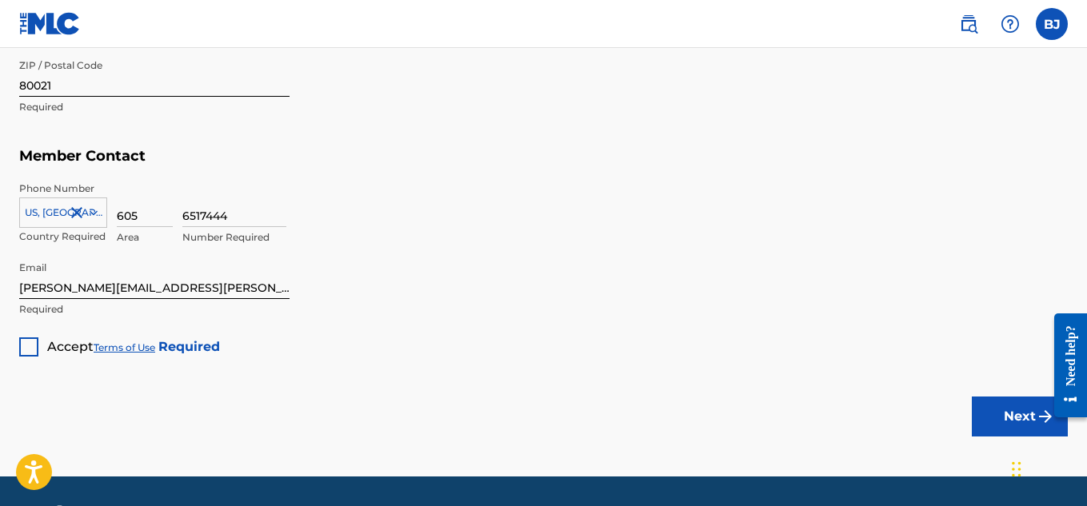
click at [28, 339] on div at bounding box center [28, 347] width 19 height 19
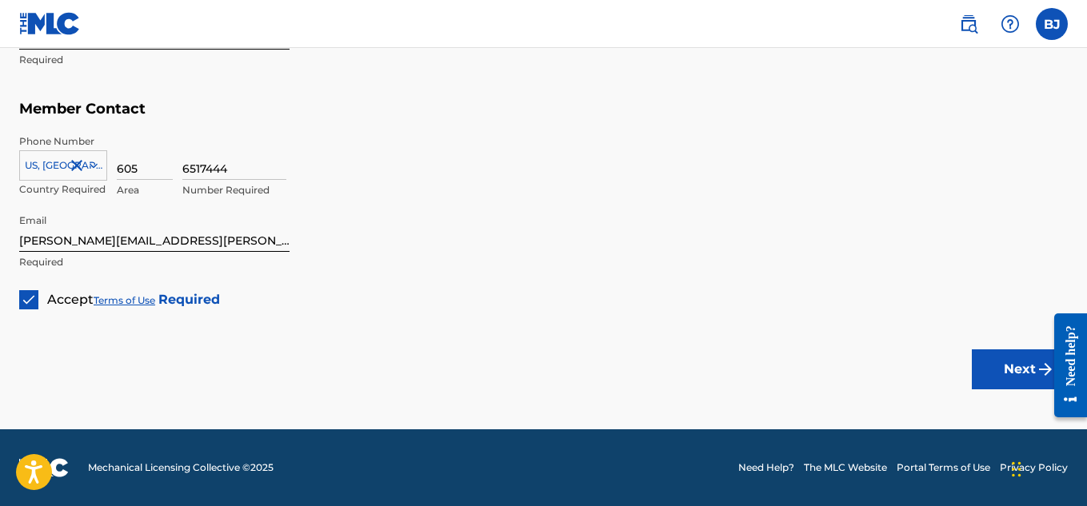
click at [193, 235] on input "[PERSON_NAME][EMAIL_ADDRESS][PERSON_NAME][DOMAIN_NAME]" at bounding box center [154, 229] width 270 height 46
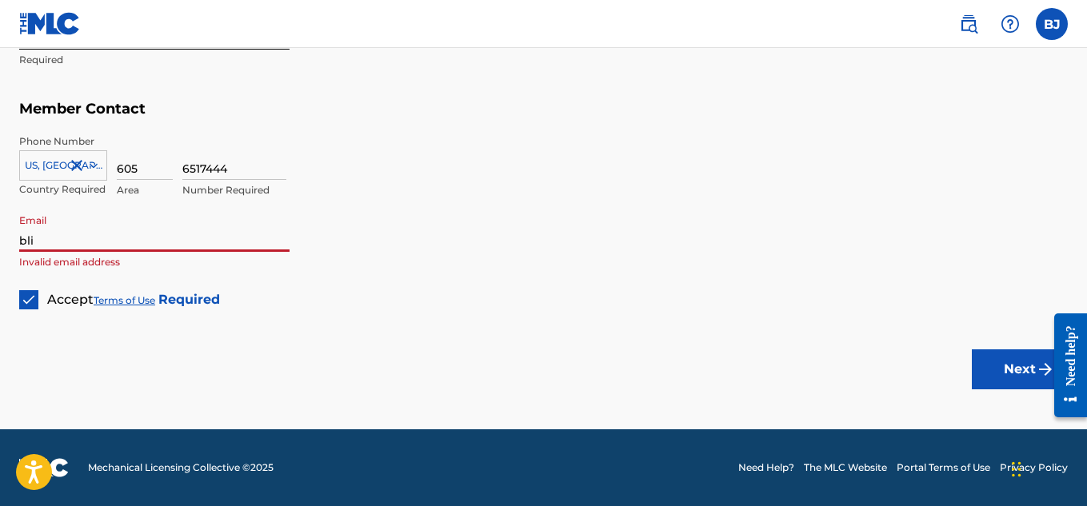
type input "[EMAIL_ADDRESS][DOMAIN_NAME]"
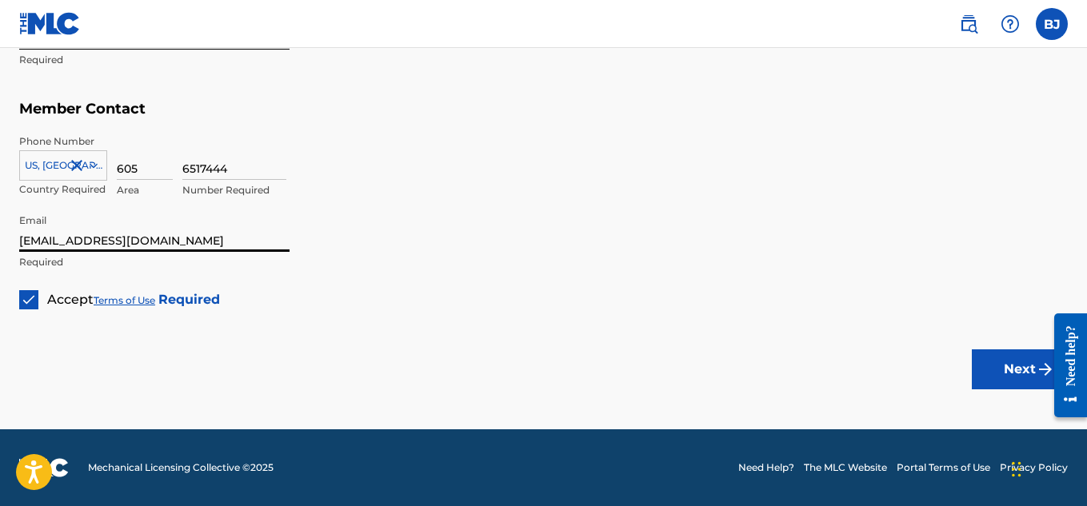
click at [459, 144] on div "6517444 Number Required" at bounding box center [624, 170] width 885 height 72
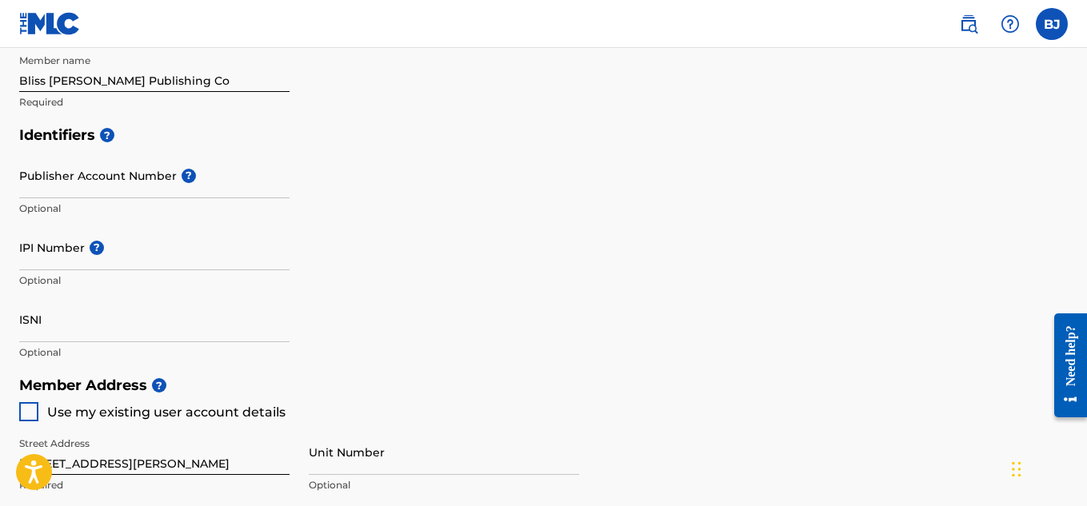
scroll to position [411, 0]
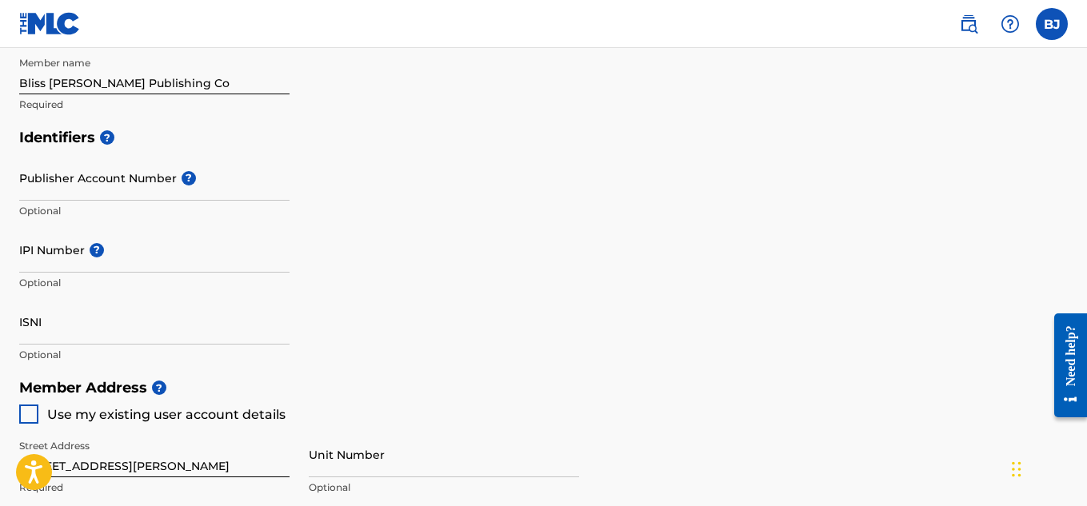
click at [160, 259] on input "IPI Number ?" at bounding box center [154, 250] width 270 height 46
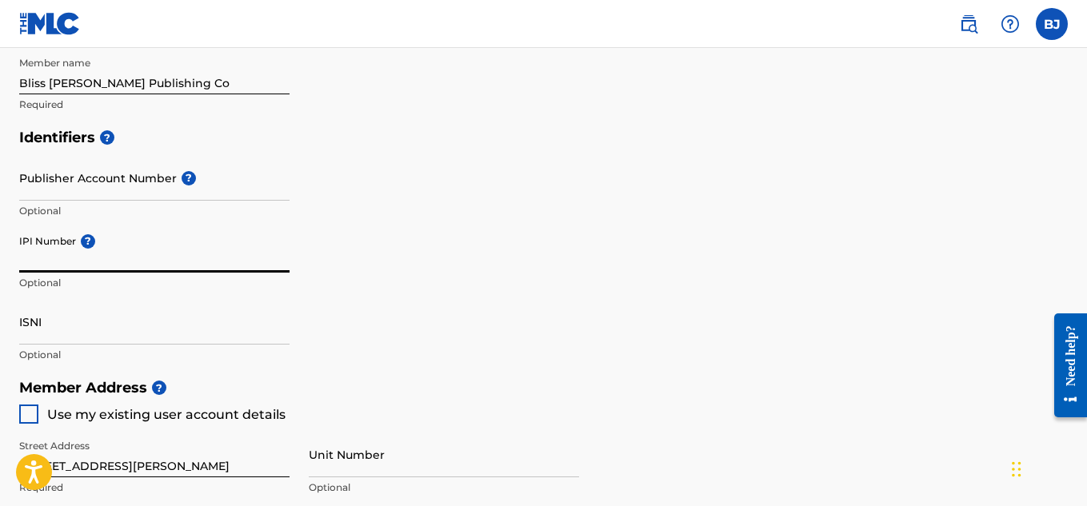
paste input "1290692336"
type input "1290692336"
click at [67, 184] on input "Publisher Account Number ?" at bounding box center [154, 178] width 270 height 46
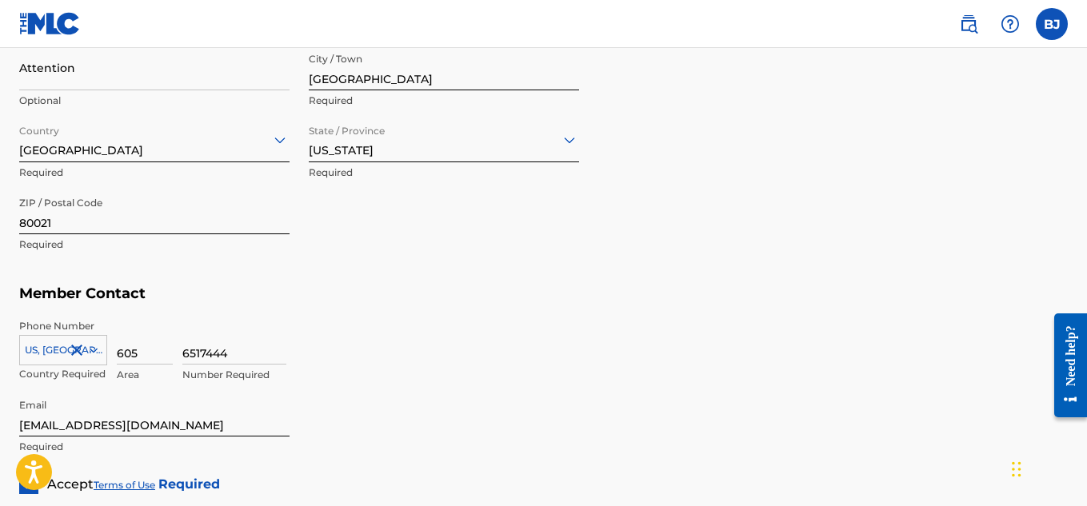
scroll to position [1055, 0]
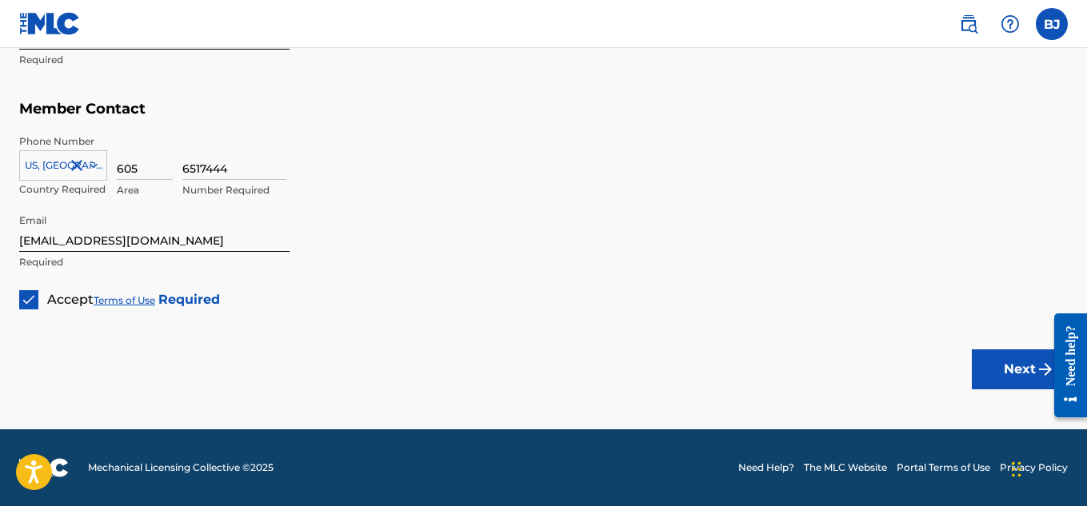
click at [989, 364] on button "Next" at bounding box center [1020, 370] width 96 height 40
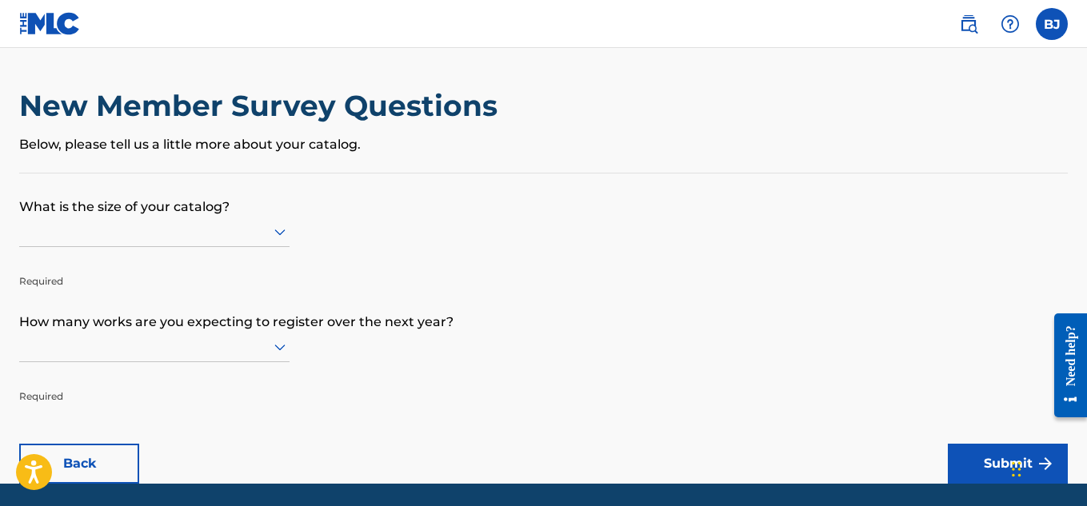
click at [69, 235] on div at bounding box center [154, 232] width 270 height 20
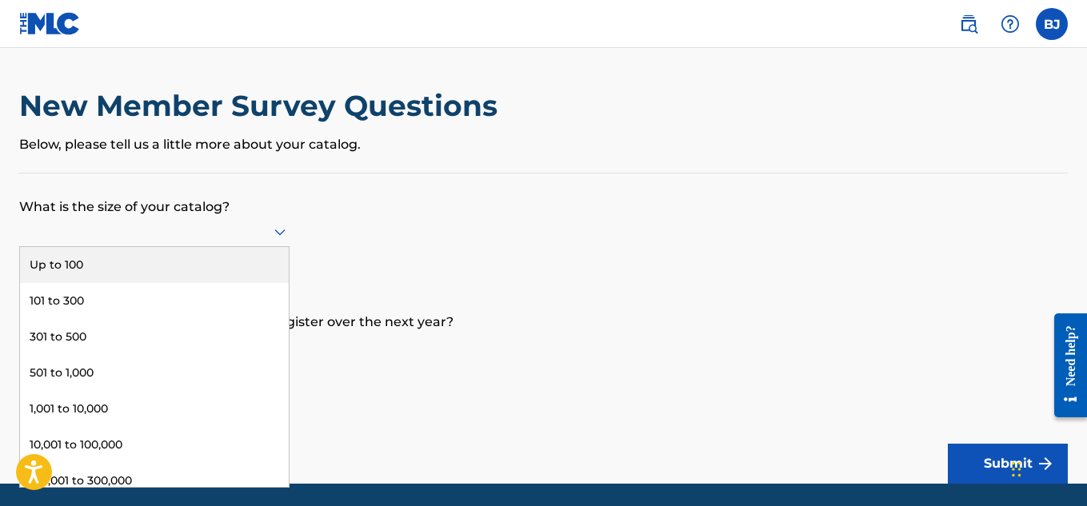
click at [67, 263] on div "Up to 100" at bounding box center [154, 265] width 269 height 36
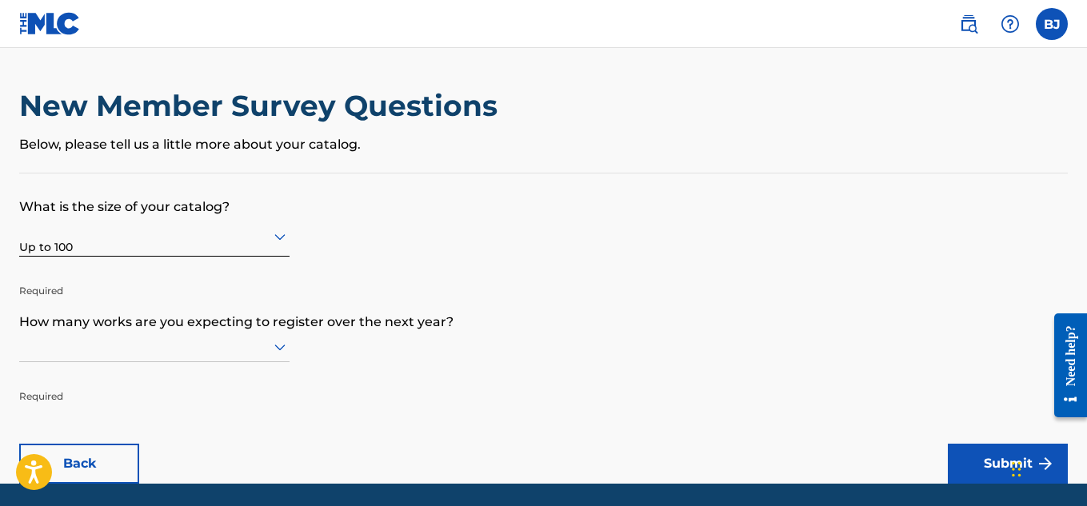
click at [118, 355] on div at bounding box center [154, 347] width 270 height 30
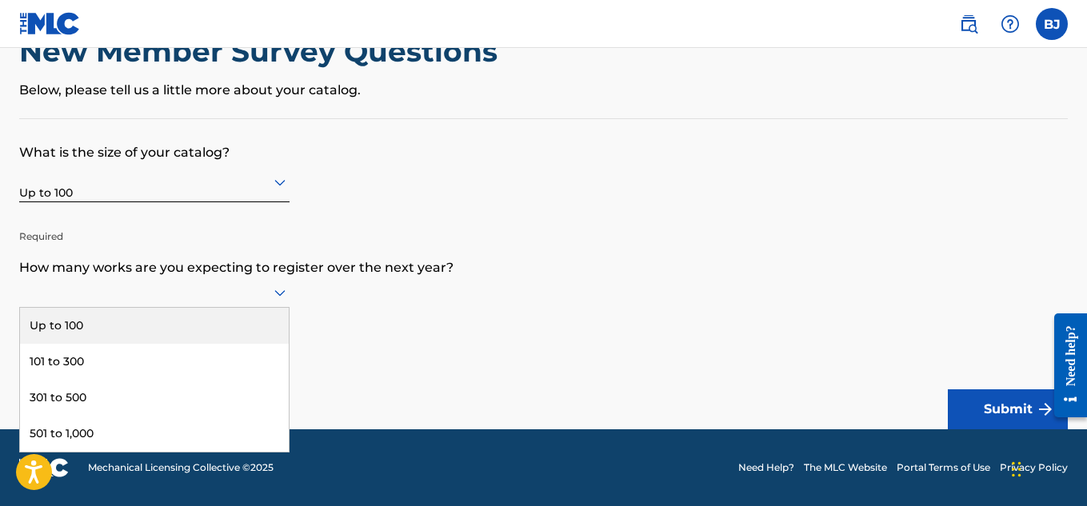
click at [77, 336] on div "Up to 100" at bounding box center [154, 326] width 269 height 36
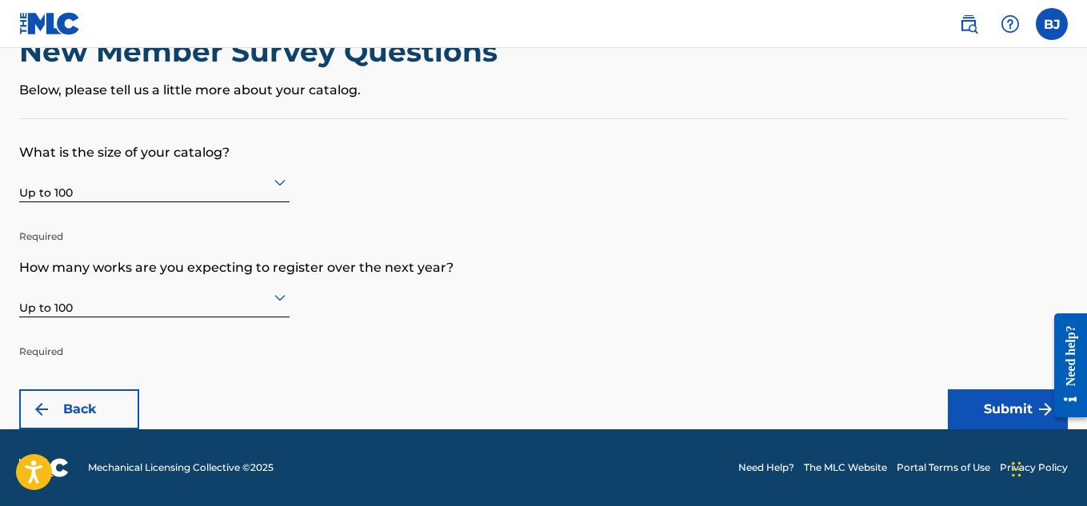
click at [1001, 421] on button "Submit" at bounding box center [1008, 410] width 120 height 40
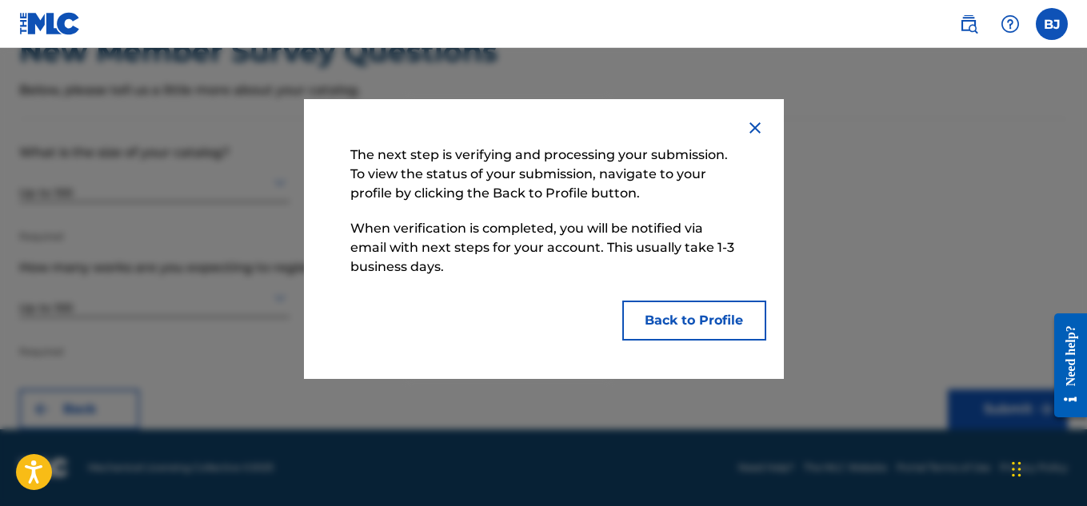
click at [724, 330] on button "Back to Profile" at bounding box center [694, 321] width 144 height 40
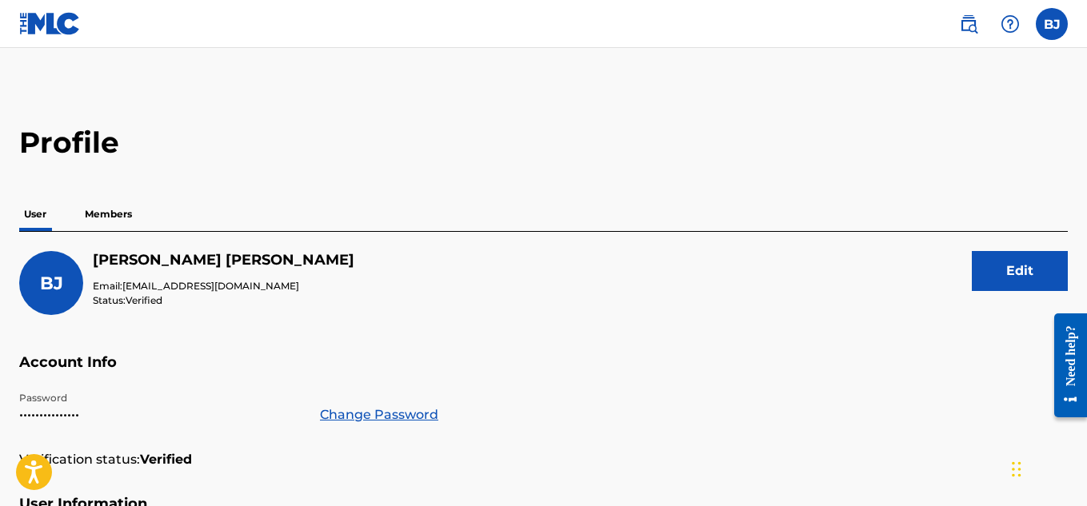
click at [106, 210] on p "Members" at bounding box center [108, 215] width 57 height 34
